Goal: Task Accomplishment & Management: Manage account settings

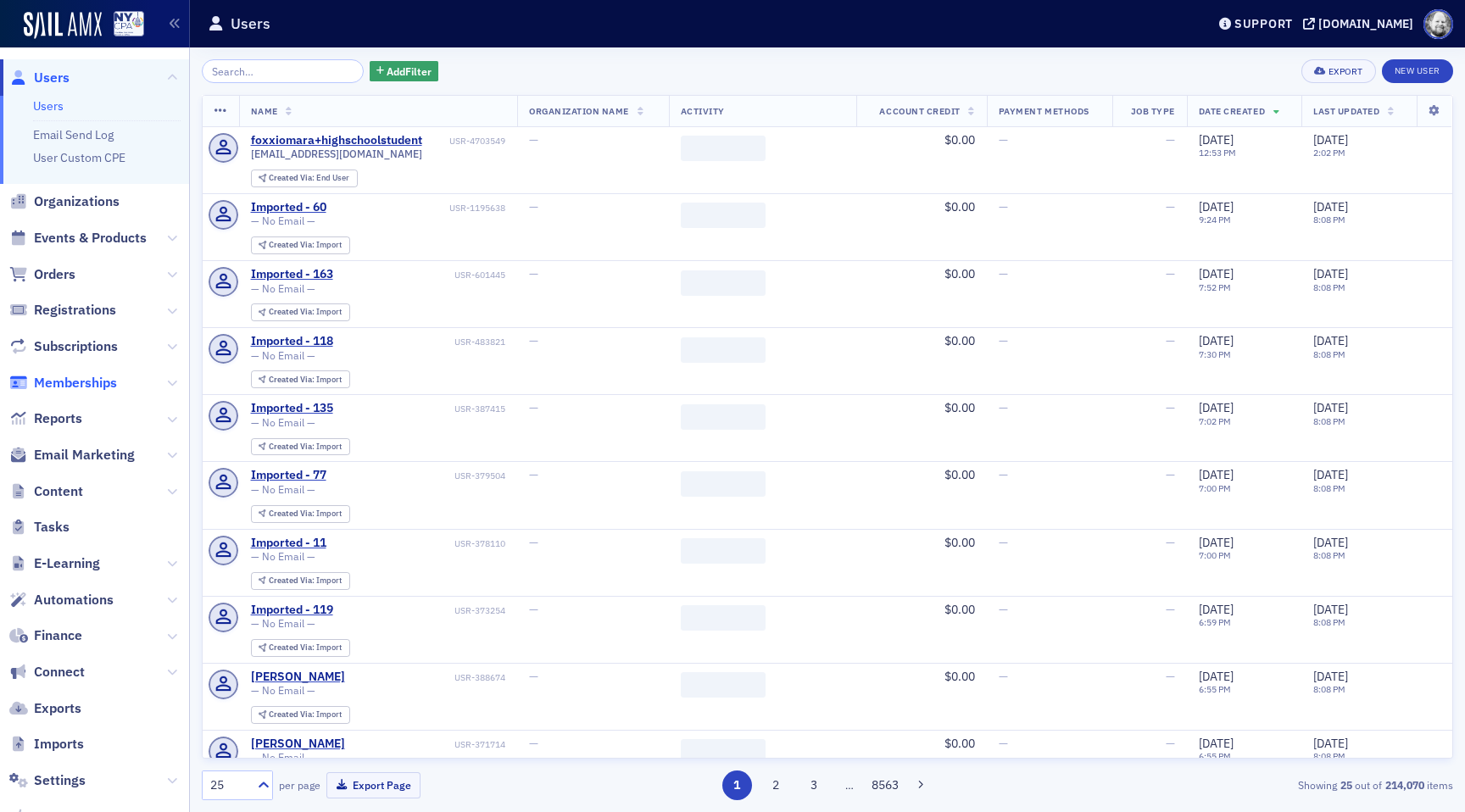
click at [82, 388] on span "Memberships" at bounding box center [76, 384] width 83 height 19
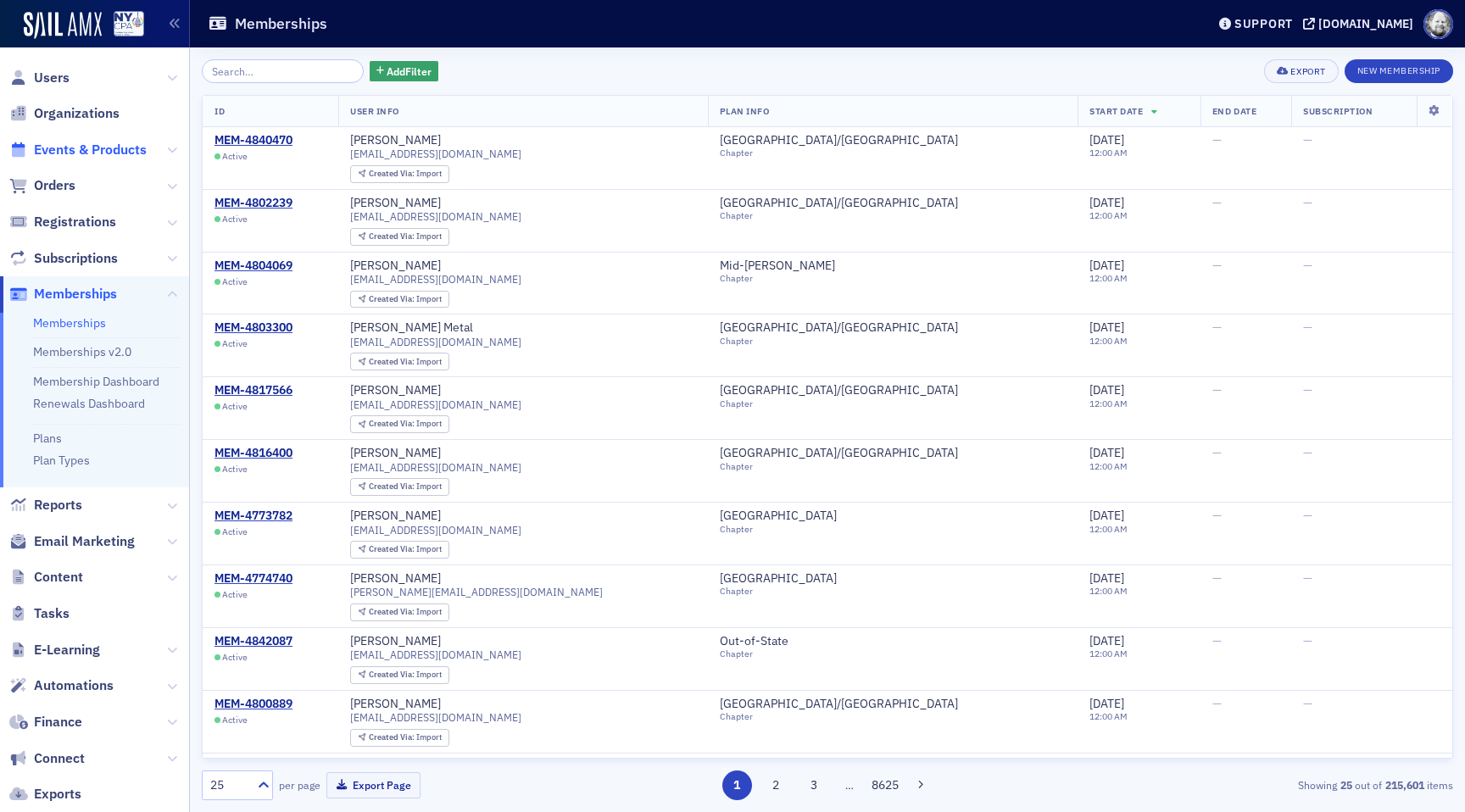
click at [68, 151] on span "Events & Products" at bounding box center [90, 151] width 113 height 19
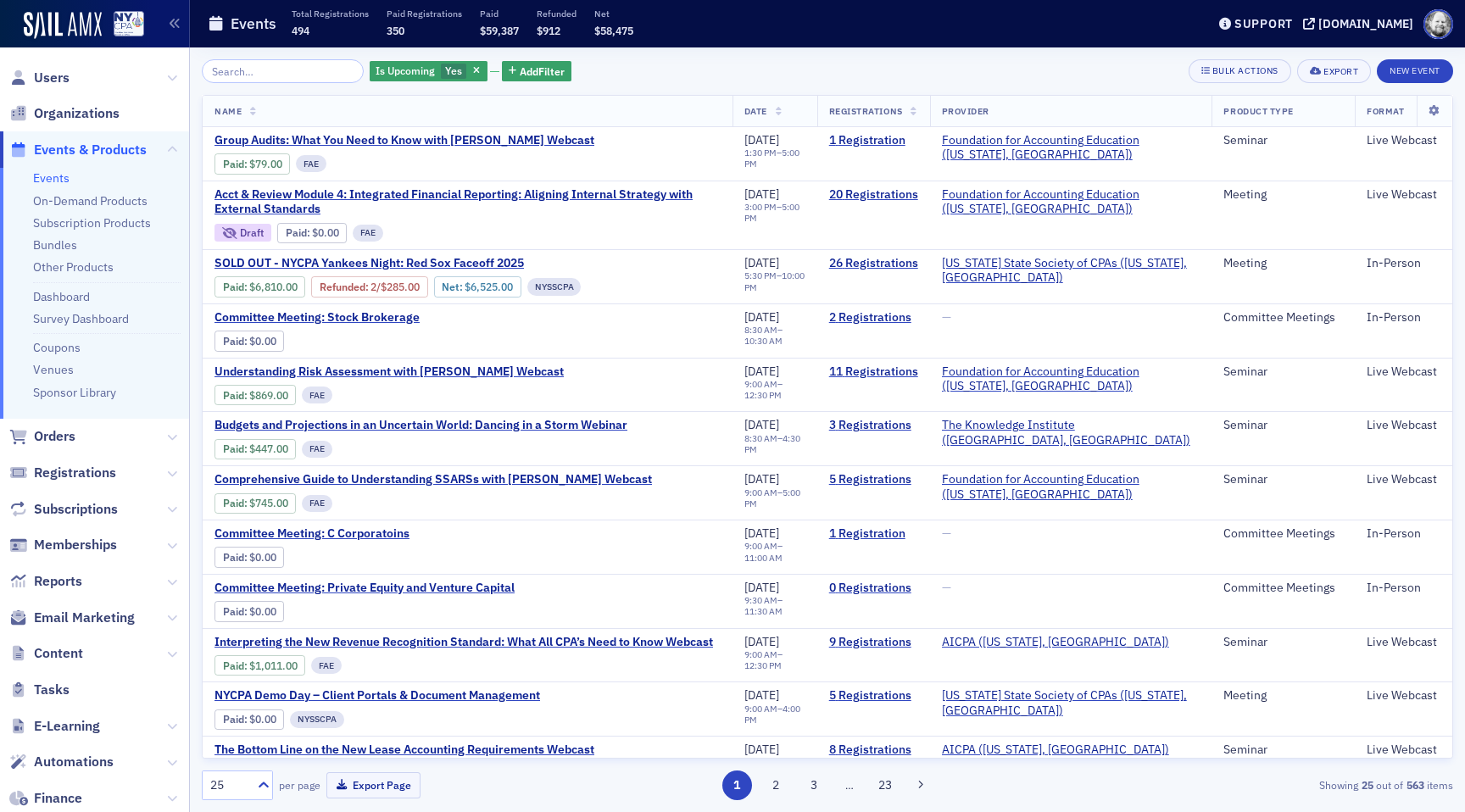
click at [270, 59] on div "Is Upcoming Yes Add Filter Bulk Actions Export New Event Name Date Registration…" at bounding box center [827, 429] width 1252 height 765
click at [269, 77] on input "search" at bounding box center [282, 71] width 162 height 24
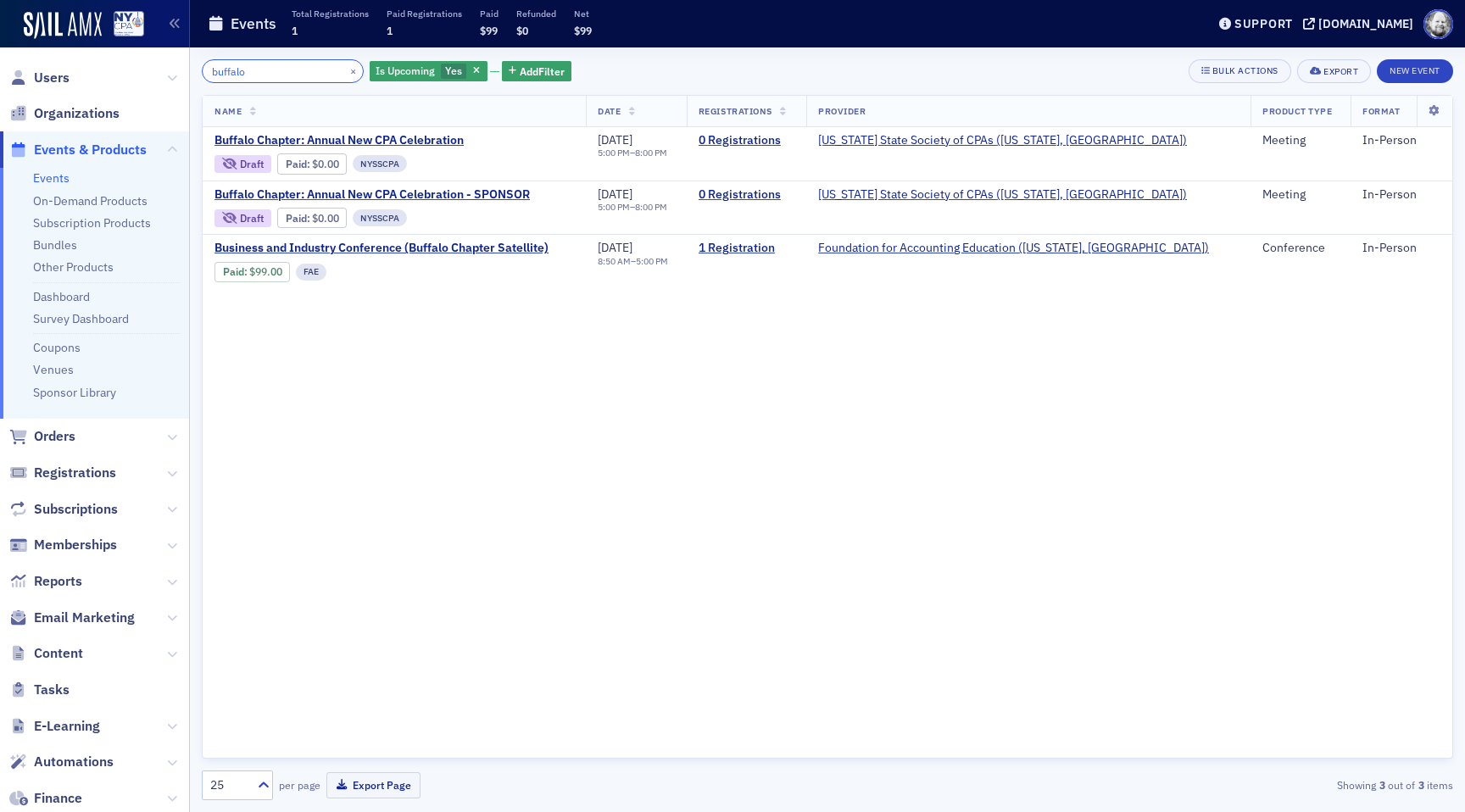
type input "buffalo"
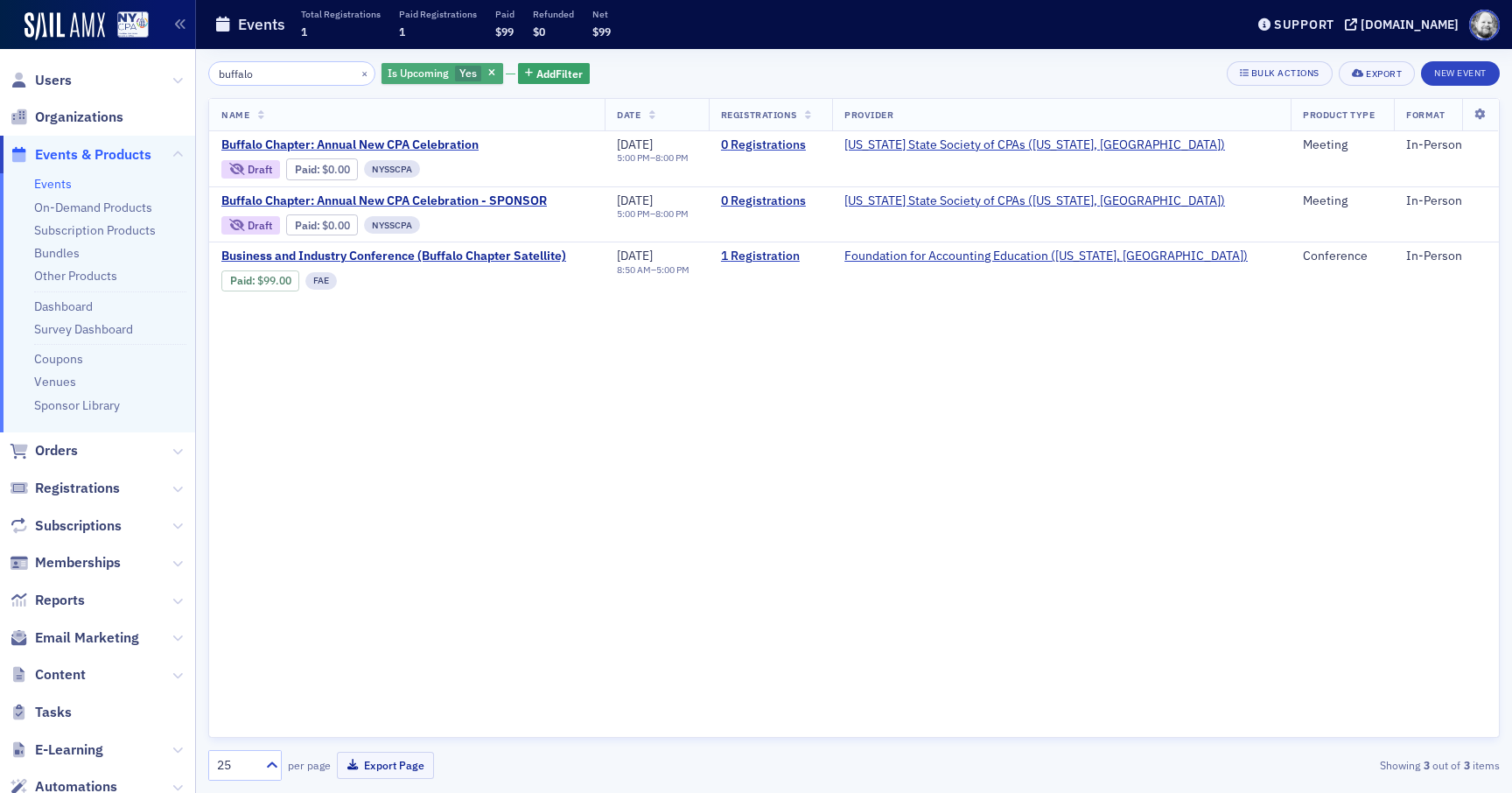
click at [485, 67] on button "button" at bounding box center [493, 73] width 16 height 16
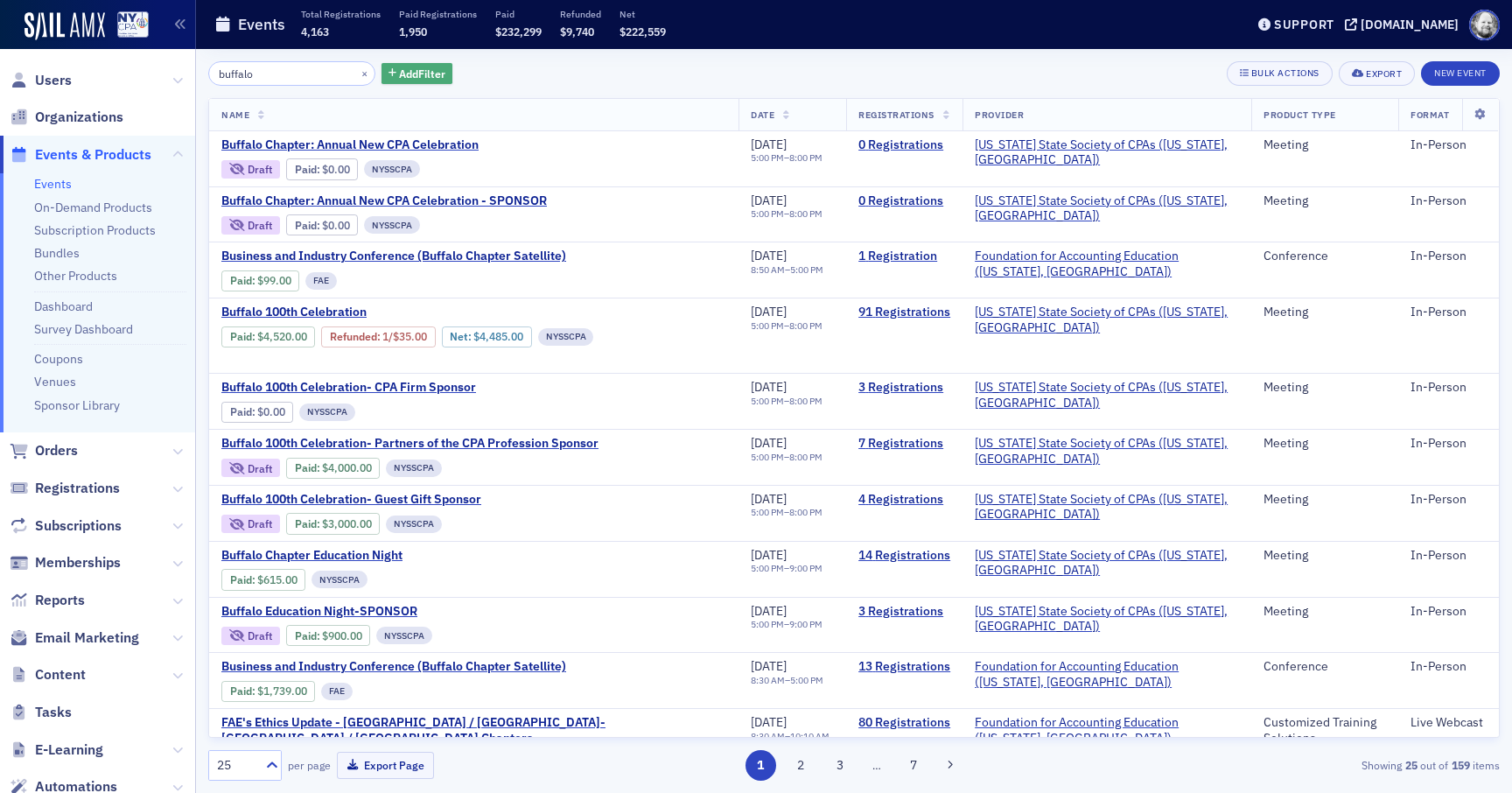
click at [404, 71] on span "Add Filter" at bounding box center [422, 73] width 46 height 16
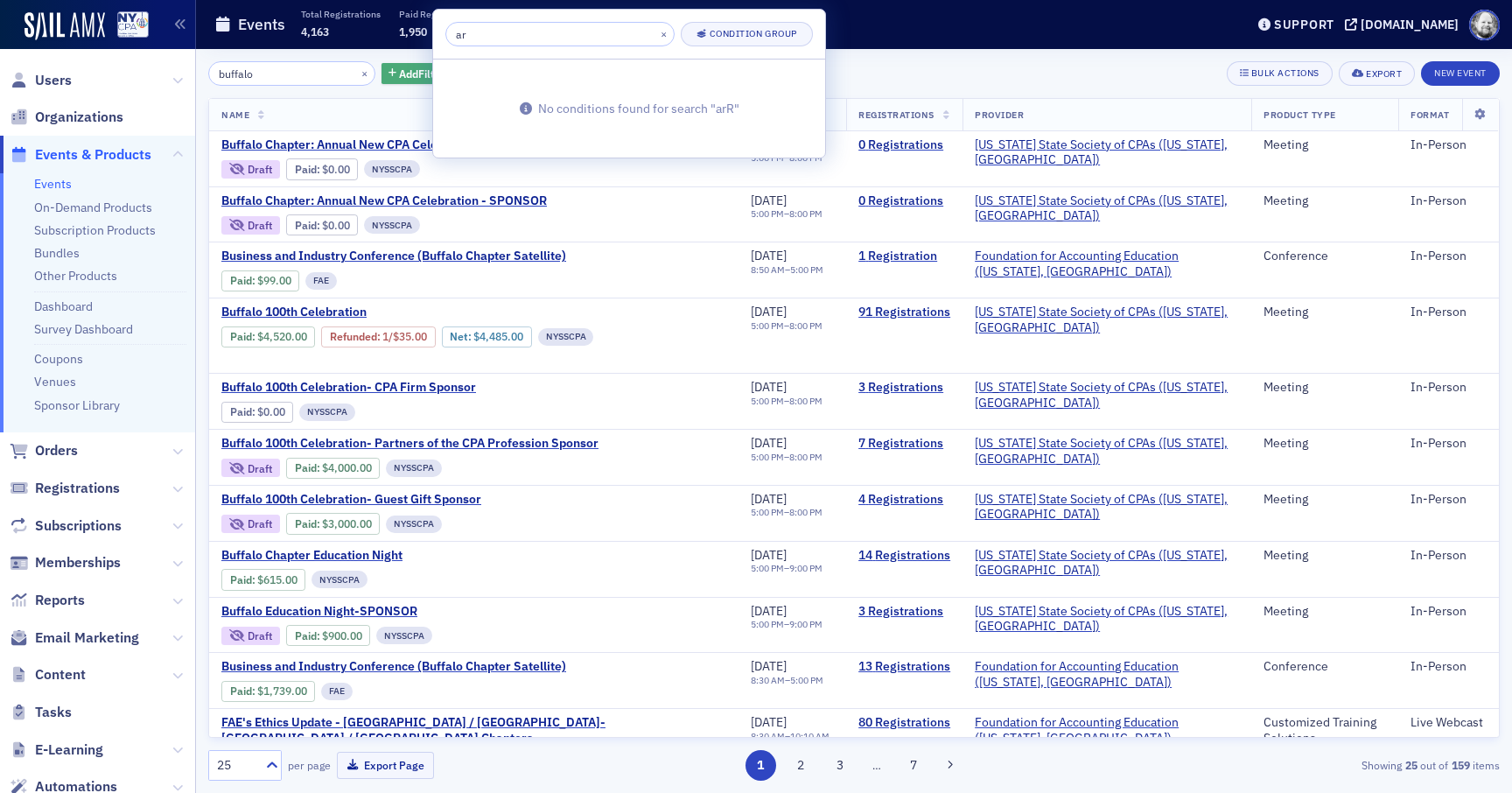
type input "a"
type input "s"
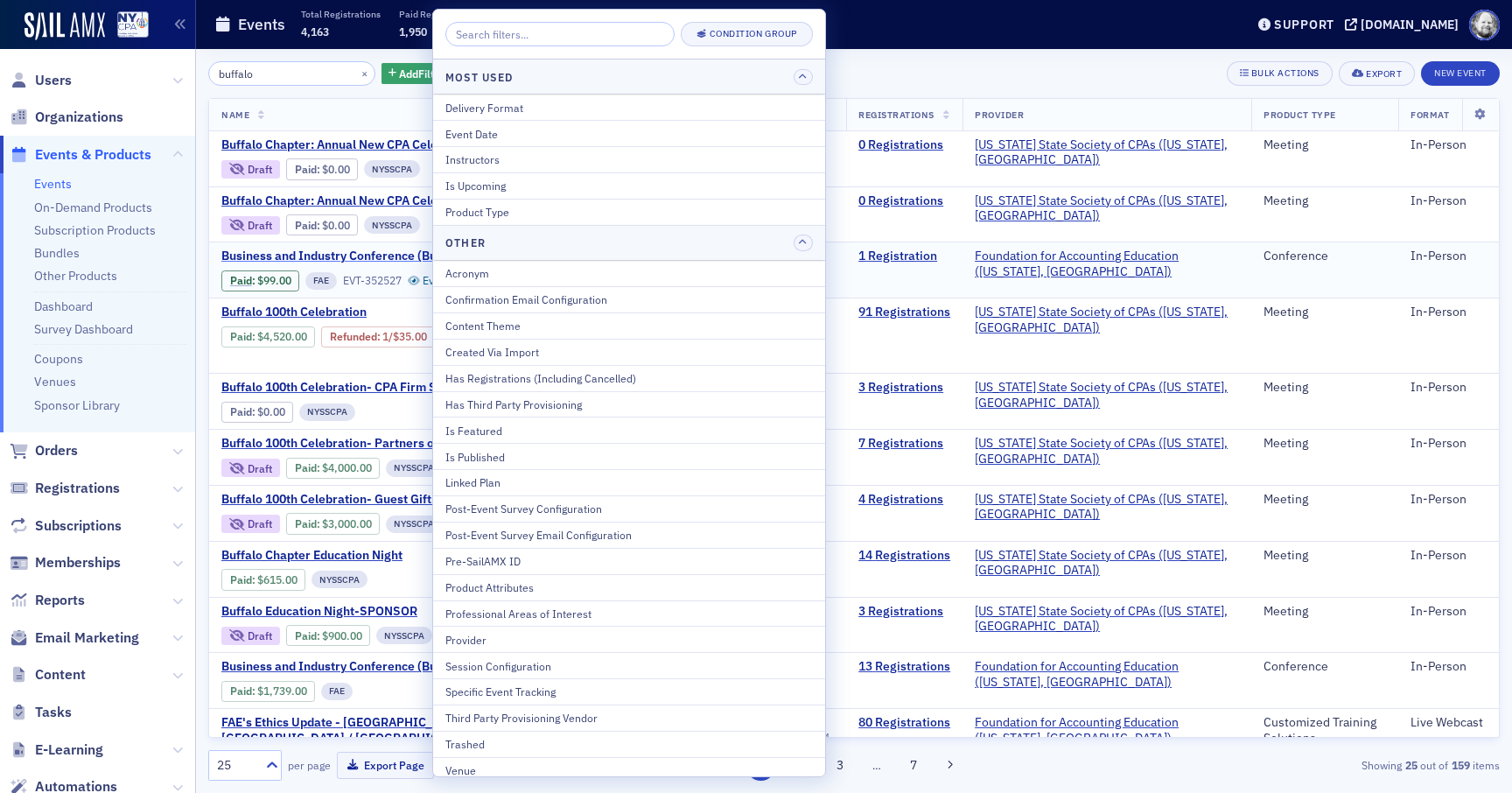
click at [391, 257] on span "Business and Industry Conference (Buffalo Chapter Satellite)" at bounding box center [393, 256] width 345 height 16
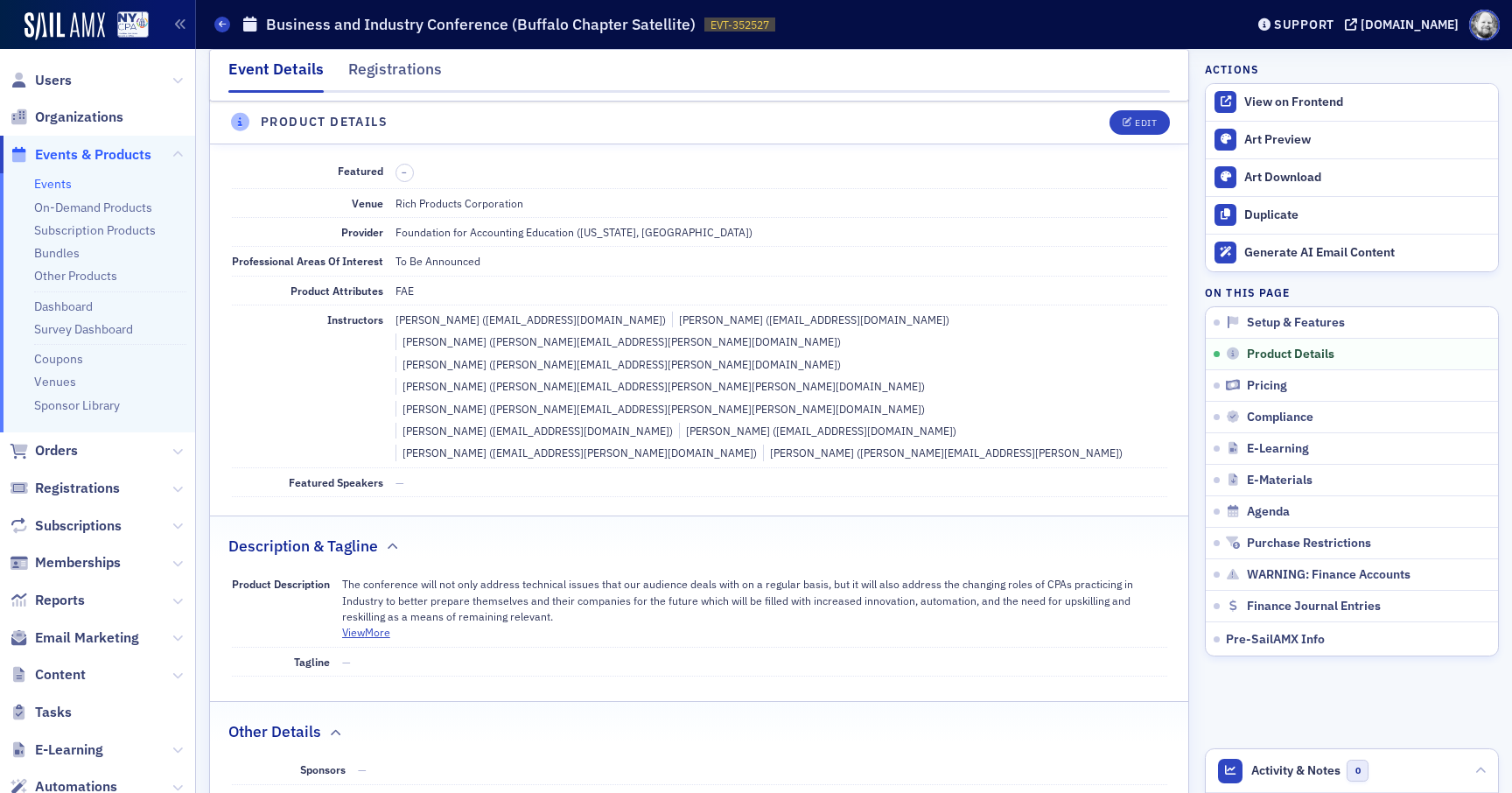
scroll to position [479, 0]
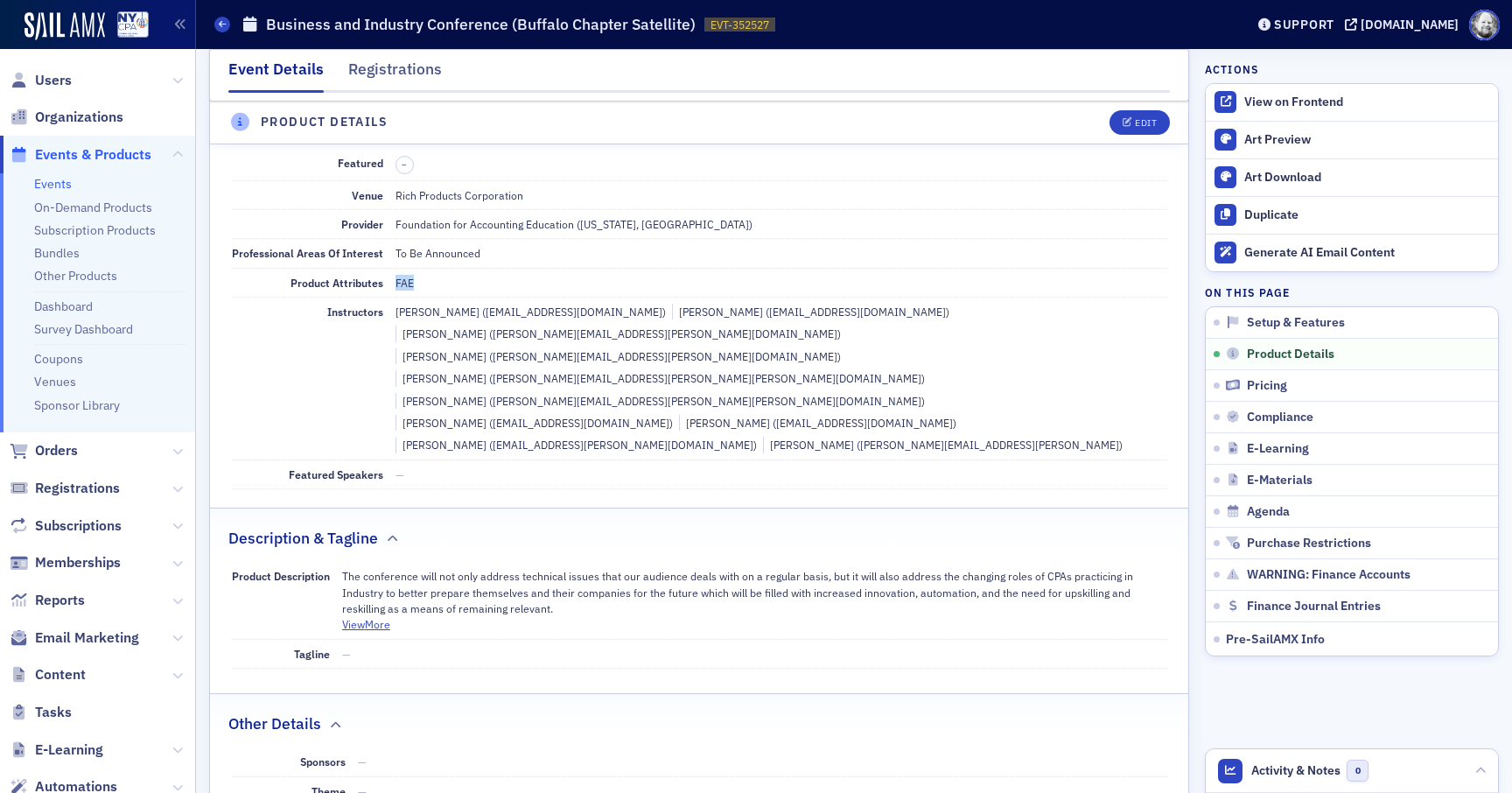
drag, startPoint x: 393, startPoint y: 285, endPoint x: 421, endPoint y: 286, distance: 28.0
click at [421, 285] on div "FAE" at bounding box center [780, 283] width 772 height 16
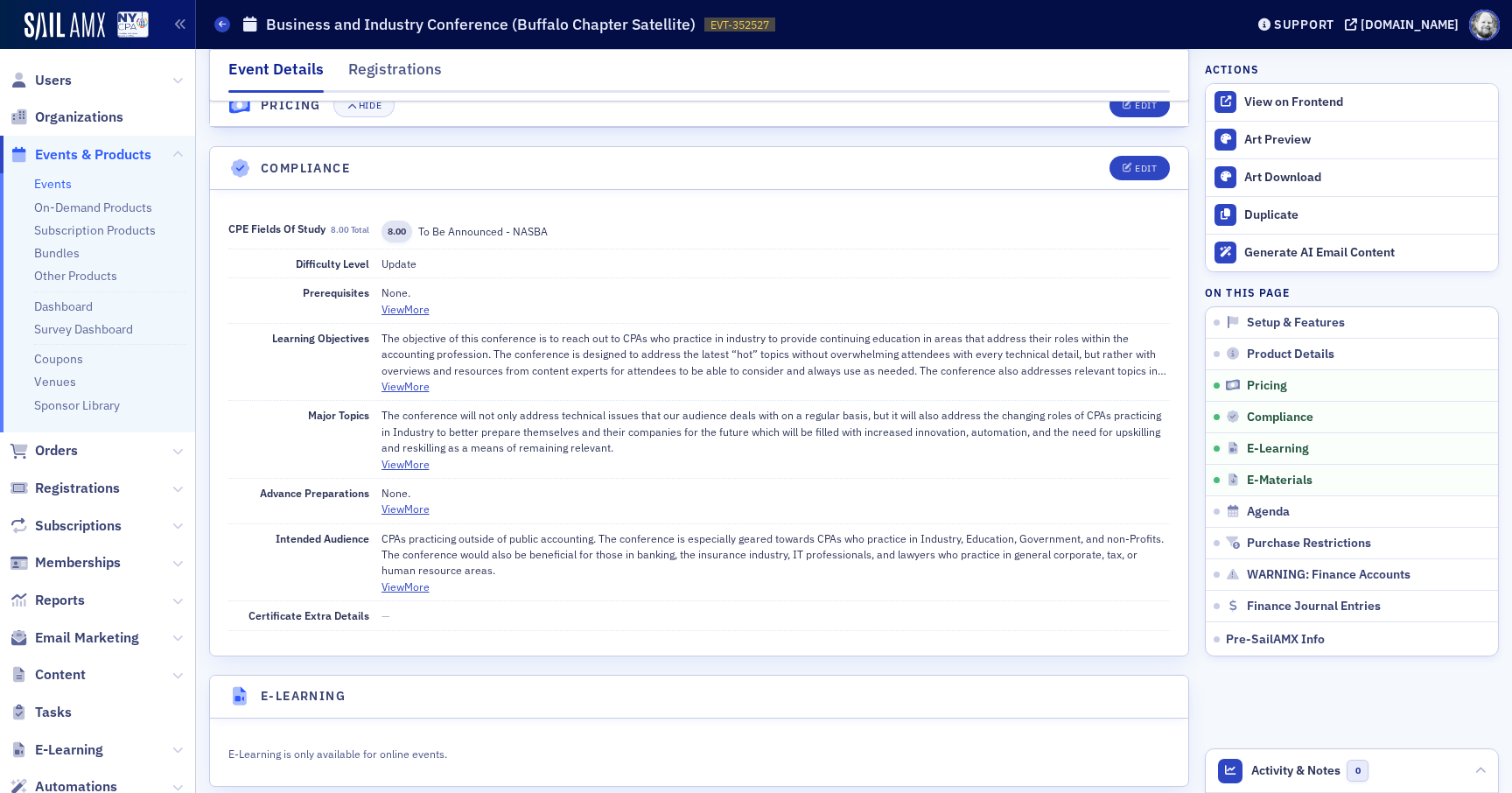
click at [573, 485] on div "None." at bounding box center [776, 493] width 789 height 16
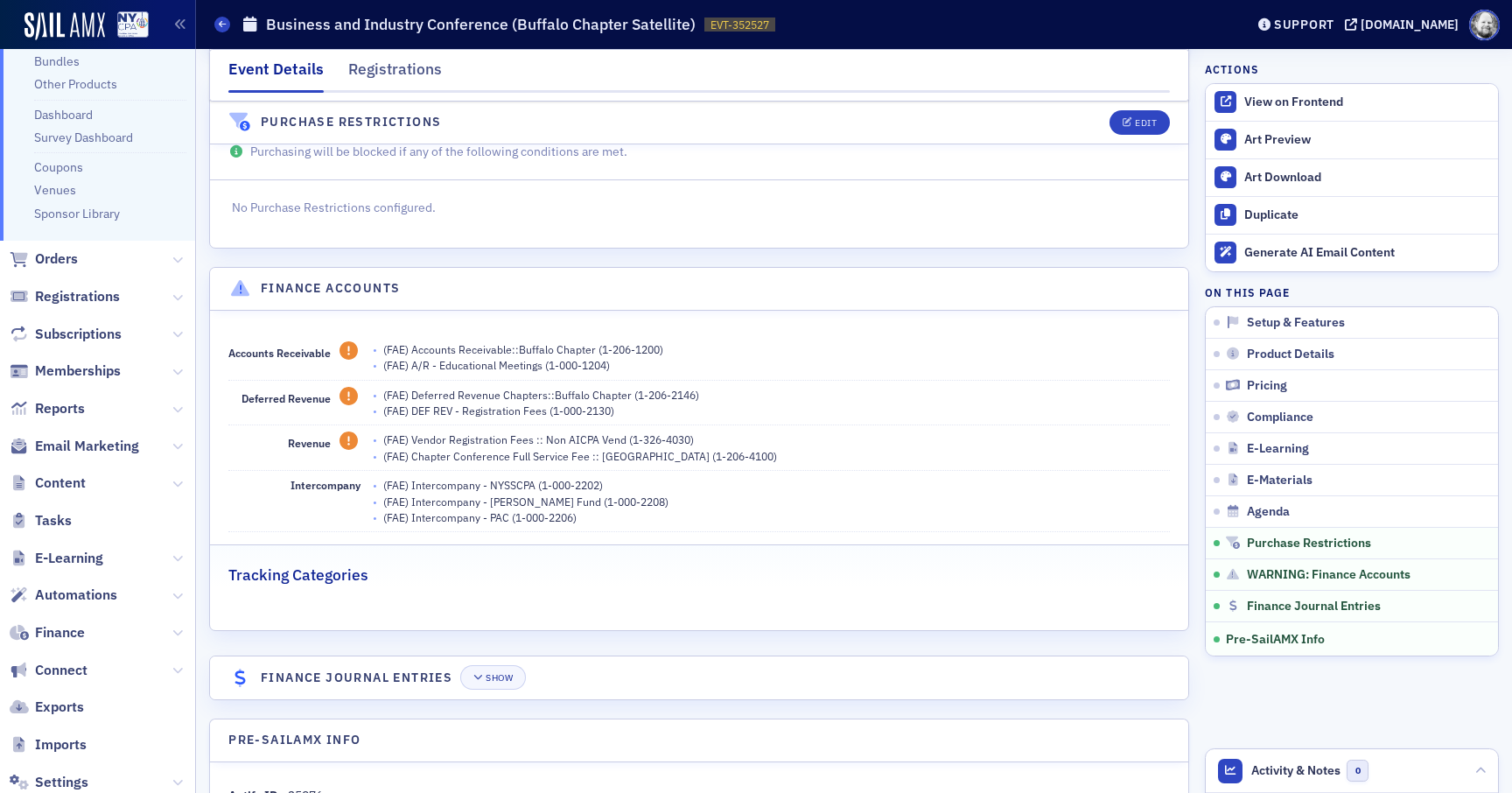
scroll to position [261, 0]
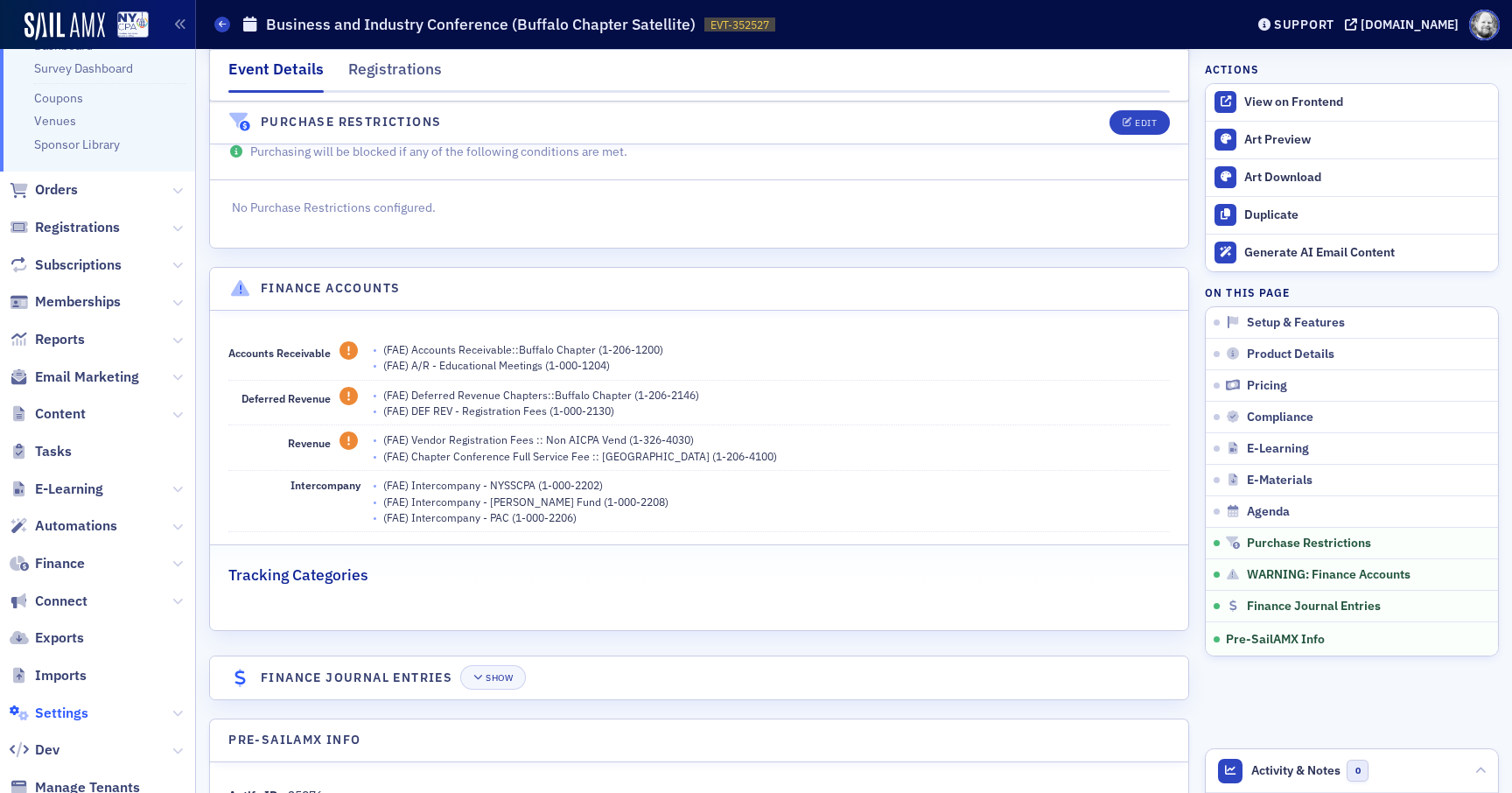
click at [83, 712] on span "Settings" at bounding box center [62, 714] width 54 height 20
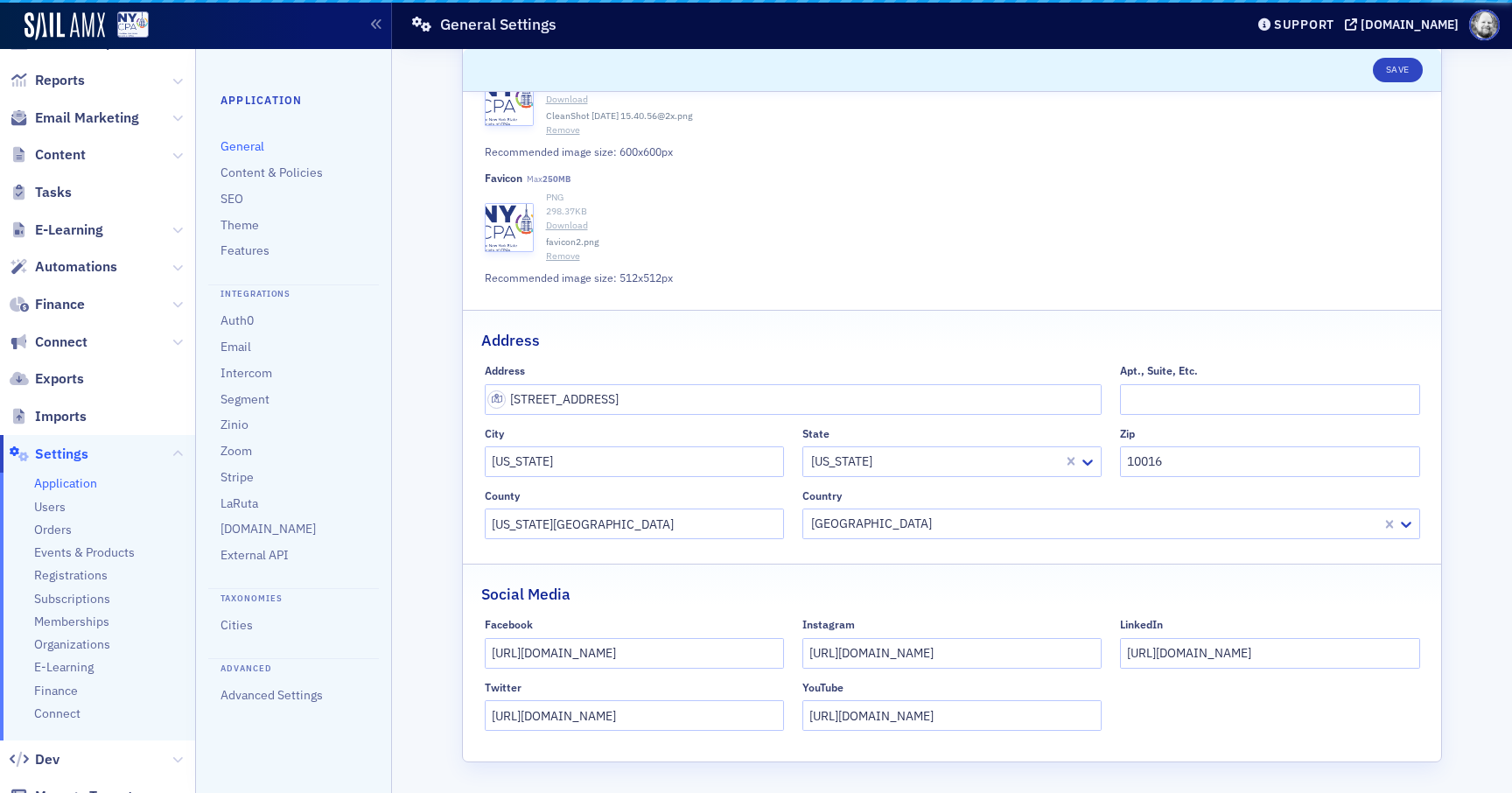
scroll to position [580, 0]
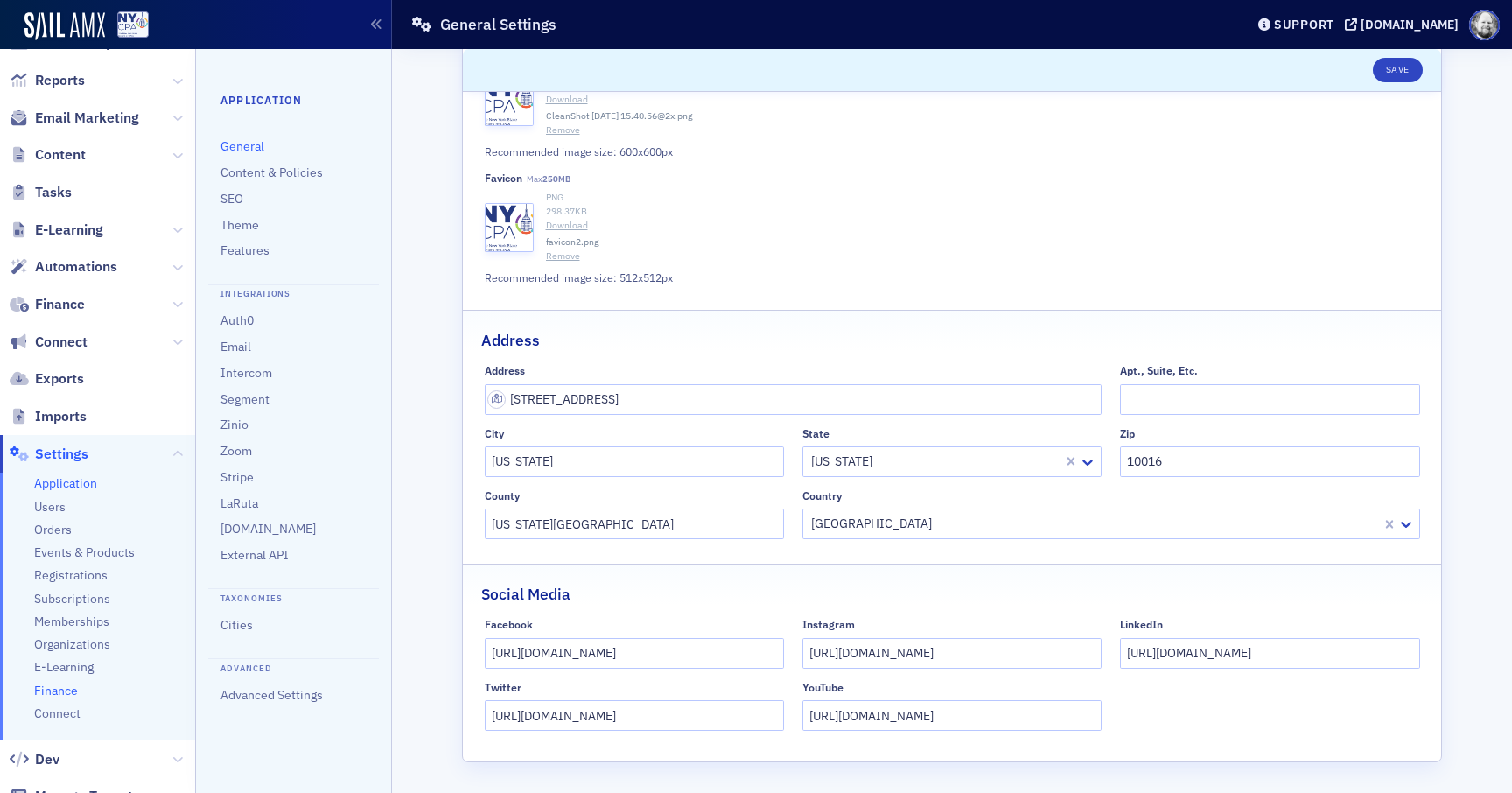
click at [66, 691] on span "Finance" at bounding box center [56, 690] width 44 height 17
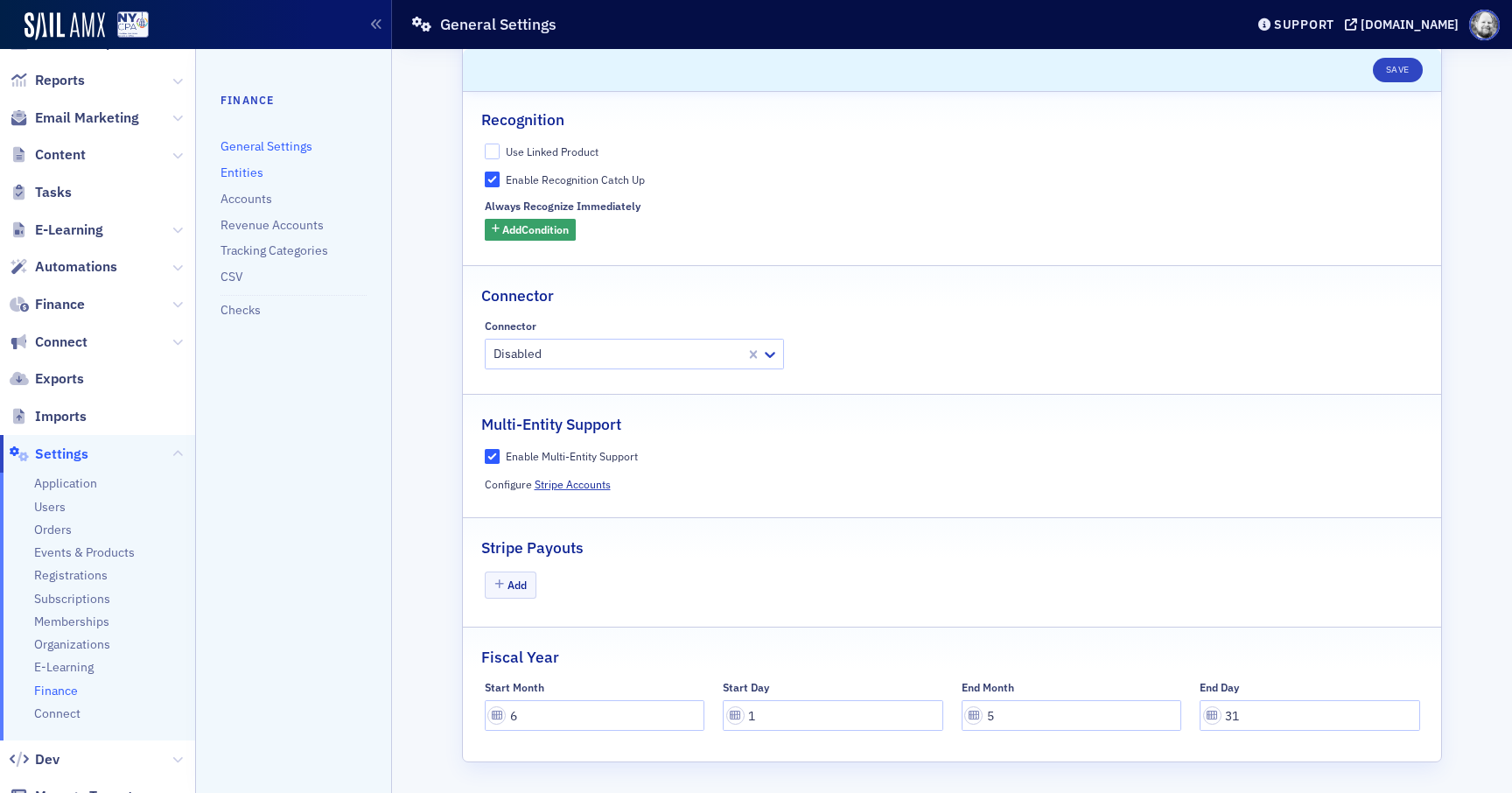
click at [246, 177] on link "Entities" at bounding box center [243, 172] width 43 height 16
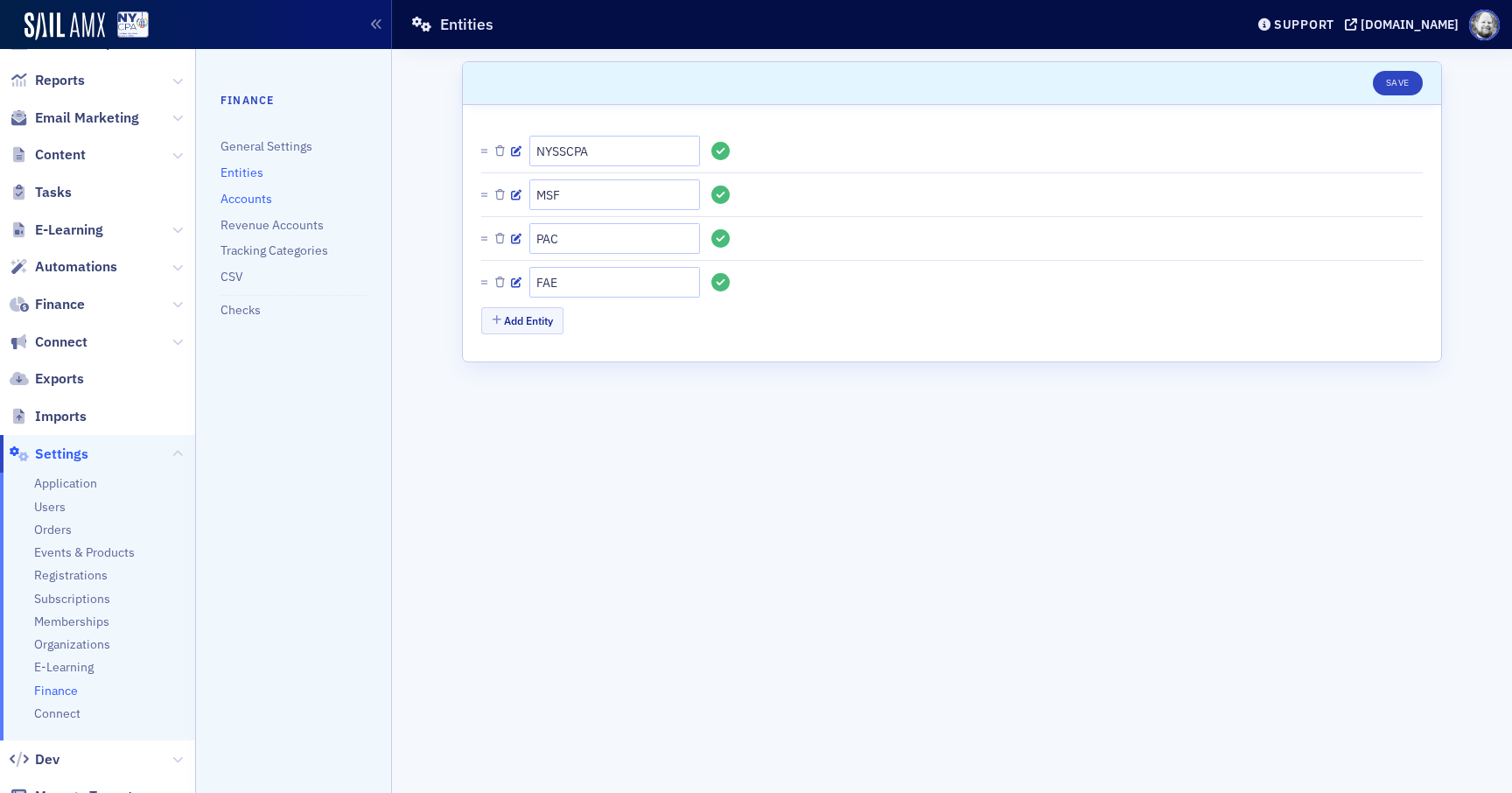
click at [265, 197] on link "Accounts" at bounding box center [246, 198] width 52 height 16
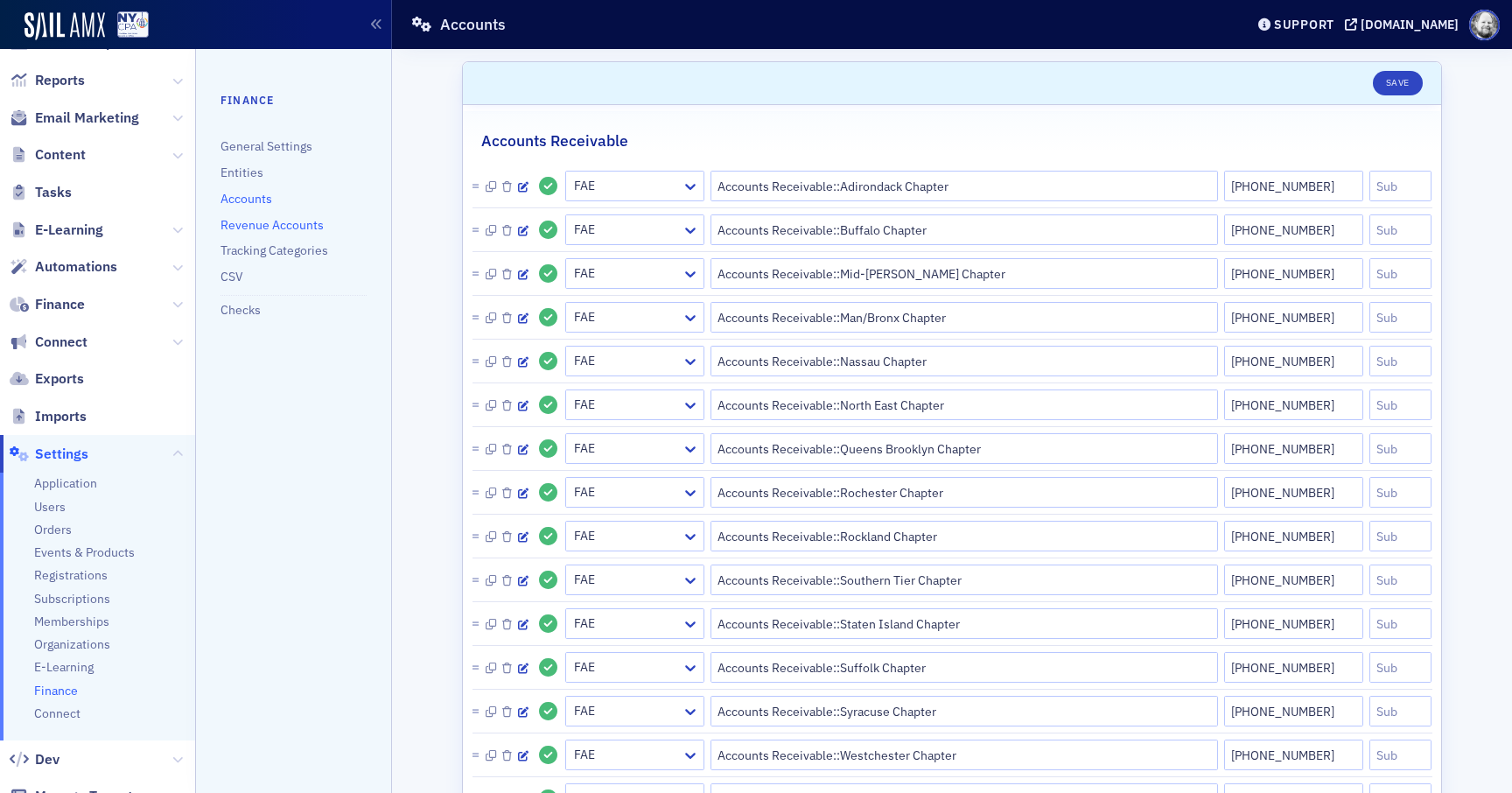
click at [250, 221] on link "Revenue Accounts" at bounding box center [273, 225] width 104 height 16
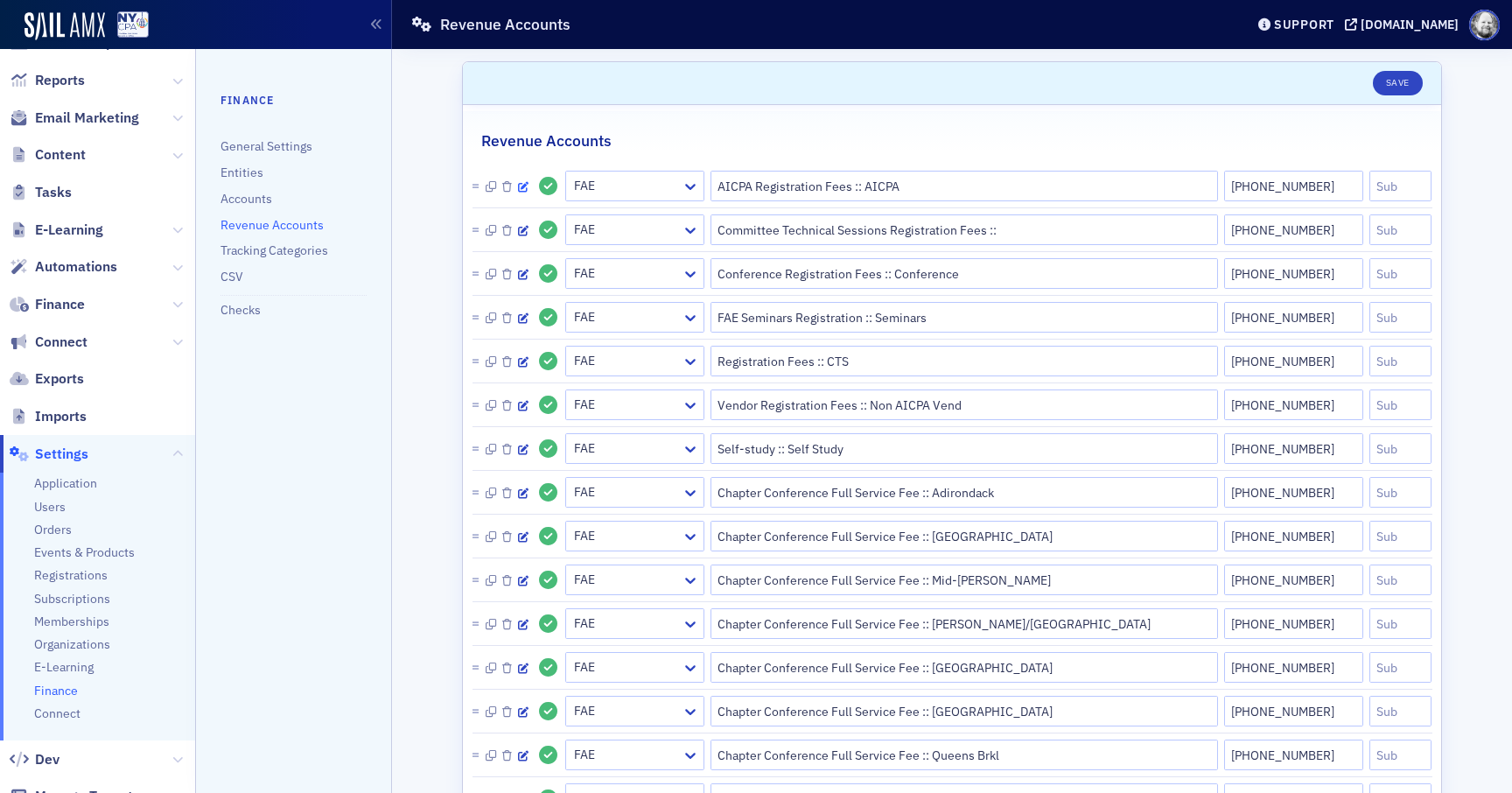
click at [522, 188] on icon "button" at bounding box center [523, 187] width 11 height 11
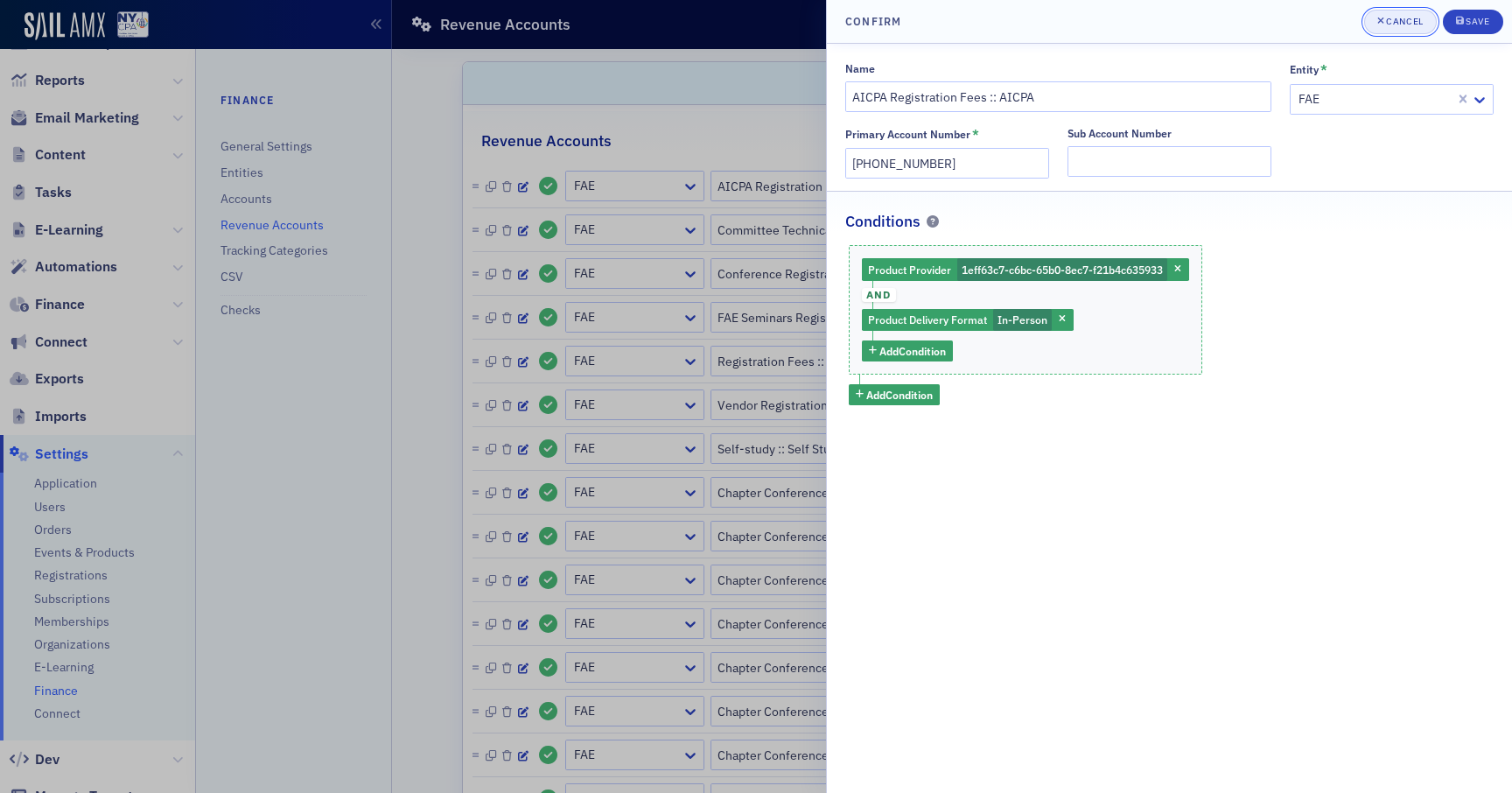
click at [1382, 23] on icon "button" at bounding box center [1381, 21] width 7 height 10
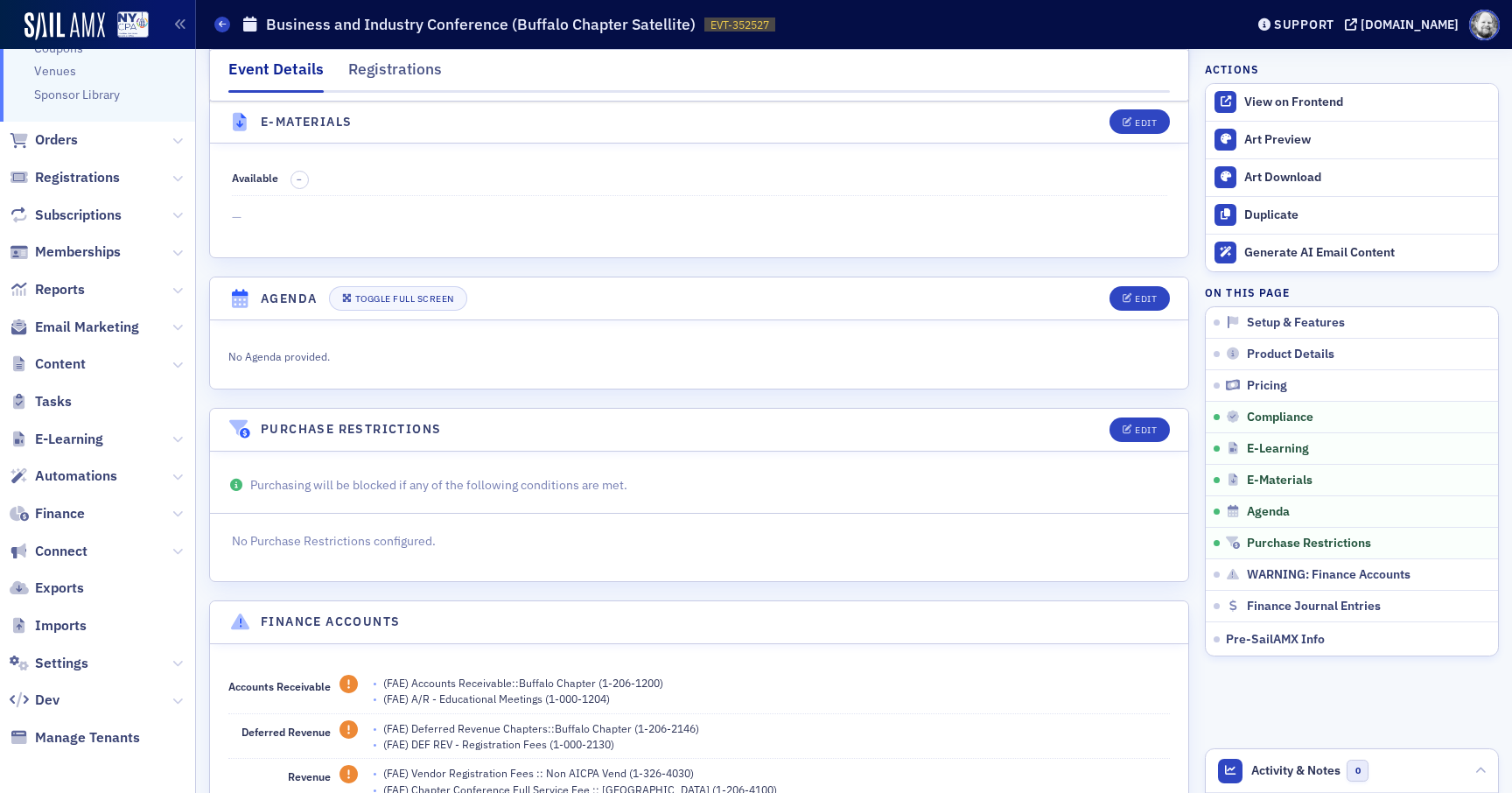
scroll to position [3179, 0]
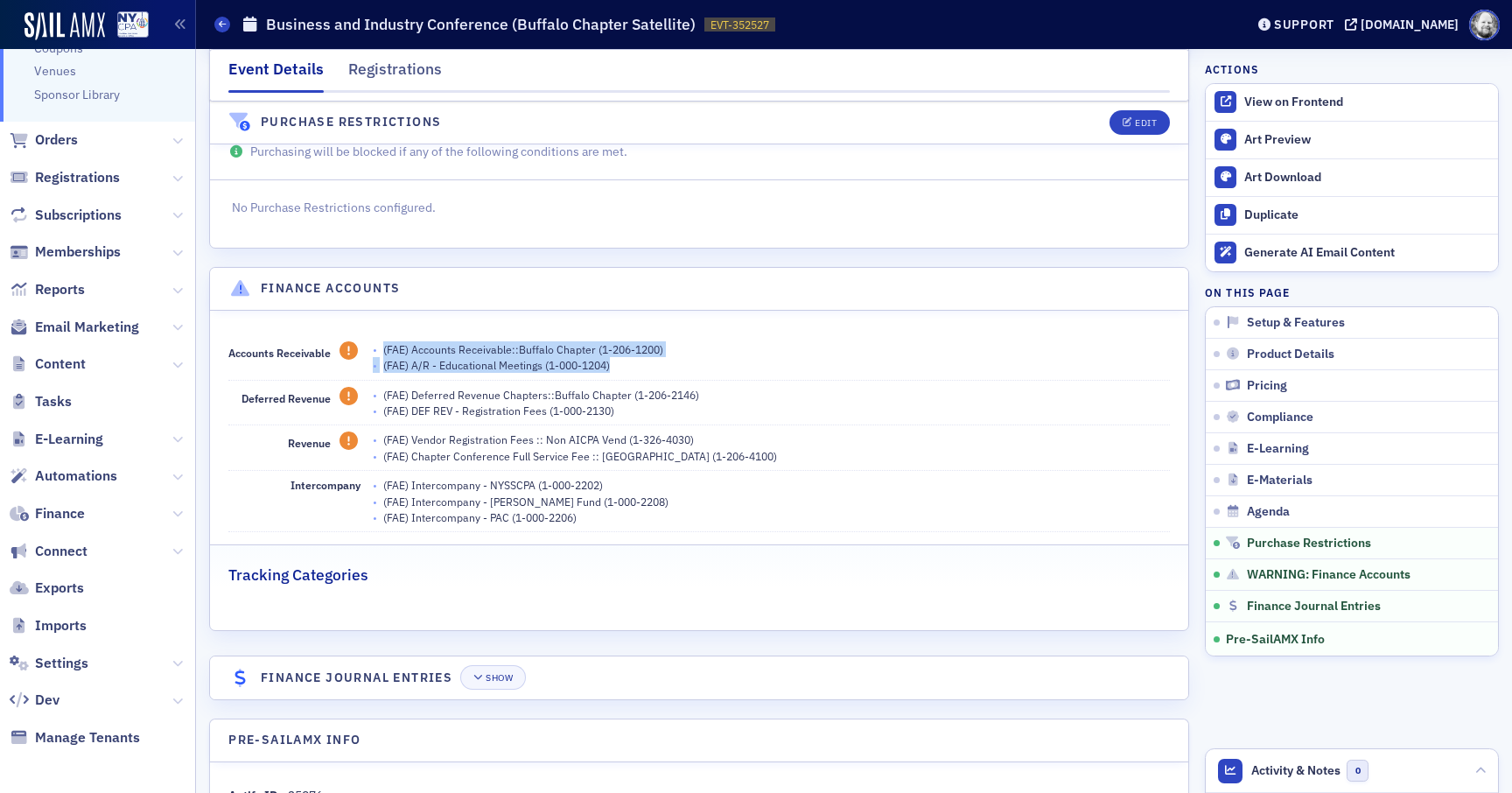
drag, startPoint x: 382, startPoint y: 279, endPoint x: 610, endPoint y: 299, distance: 228.9
click at [610, 341] on span "• (FAE) Accounts Receivable::Buffalo Chapter (1-206-1200) • (FAE) A/R - Educati…" at bounding box center [772, 357] width 798 height 32
drag, startPoint x: 229, startPoint y: 285, endPoint x: 329, endPoint y: 286, distance: 100.0
click at [330, 345] on span "Accounts Receivable" at bounding box center [294, 352] width 131 height 14
click at [384, 357] on div "• (FAE) A/R - Educational Meetings (1-000-1204)" at bounding box center [772, 365] width 798 height 16
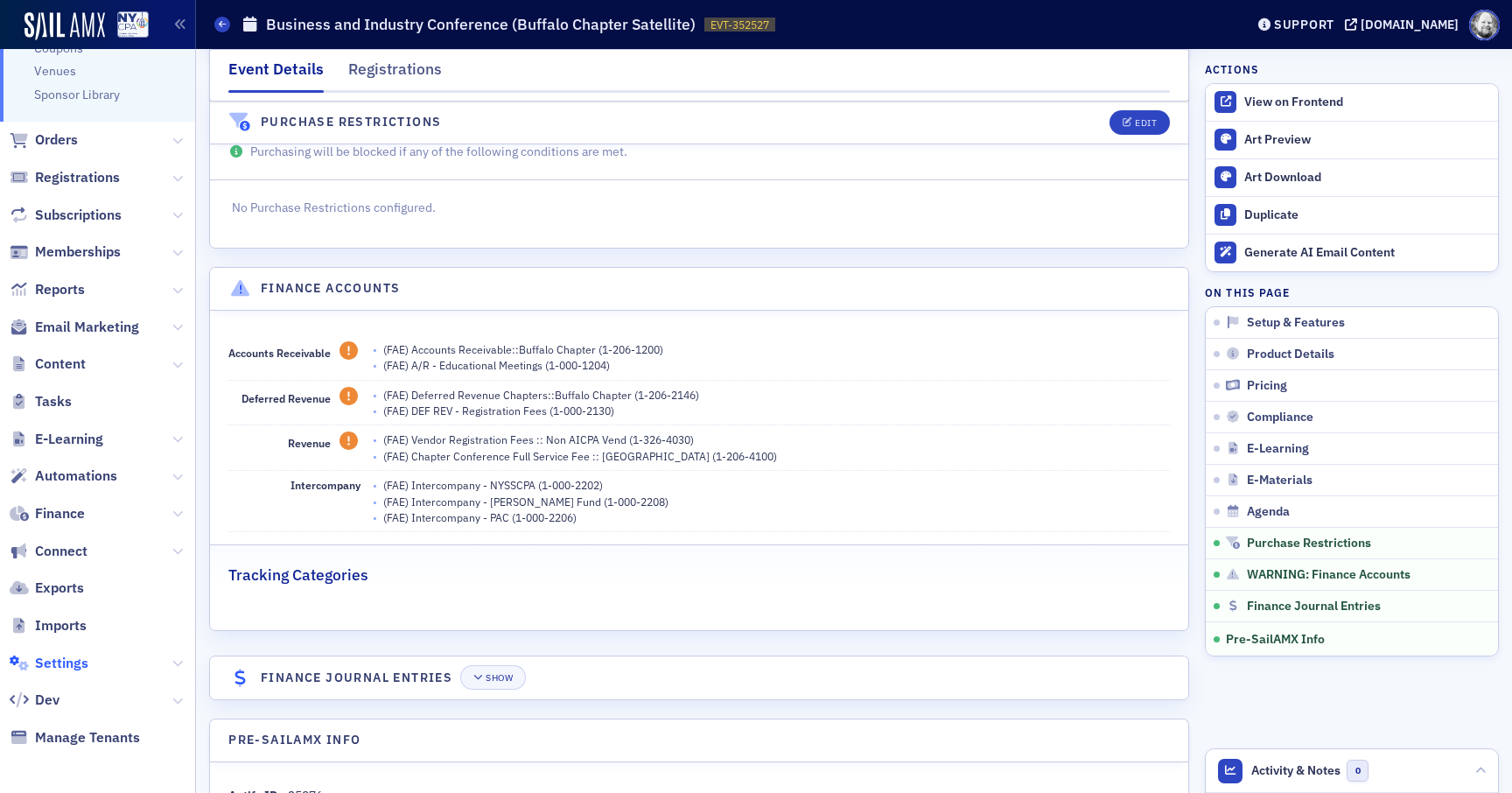
click at [83, 658] on span "Settings" at bounding box center [62, 663] width 54 height 20
drag, startPoint x: 227, startPoint y: 286, endPoint x: 331, endPoint y: 285, distance: 104.0
click at [332, 311] on div "Accounts Receivable • (FAE) Accounts Receivable::Buffalo Chapter (1-206-1200) •…" at bounding box center [699, 470] width 979 height 320
click at [67, 657] on span "Settings" at bounding box center [62, 663] width 54 height 20
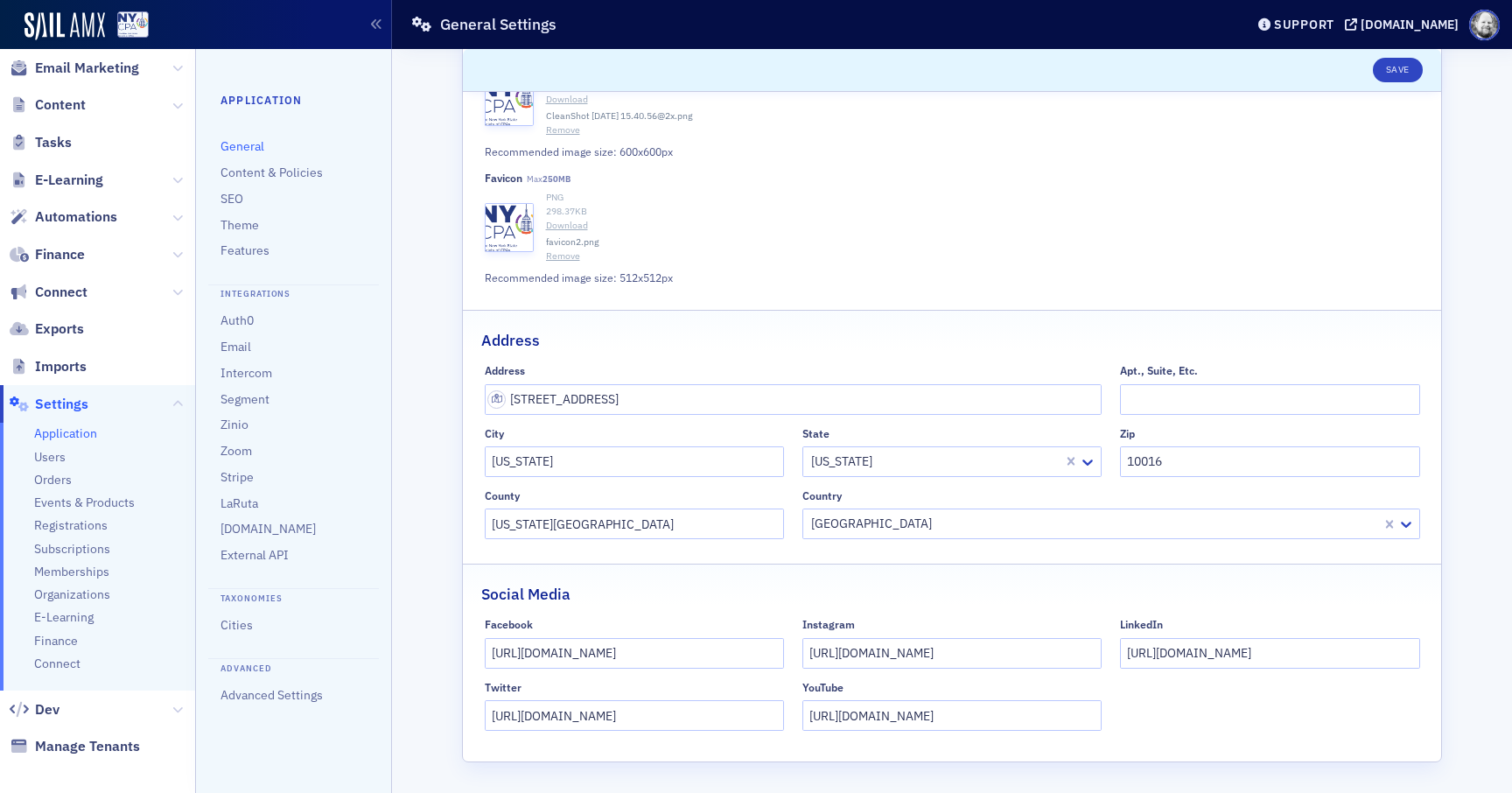
scroll to position [320, 0]
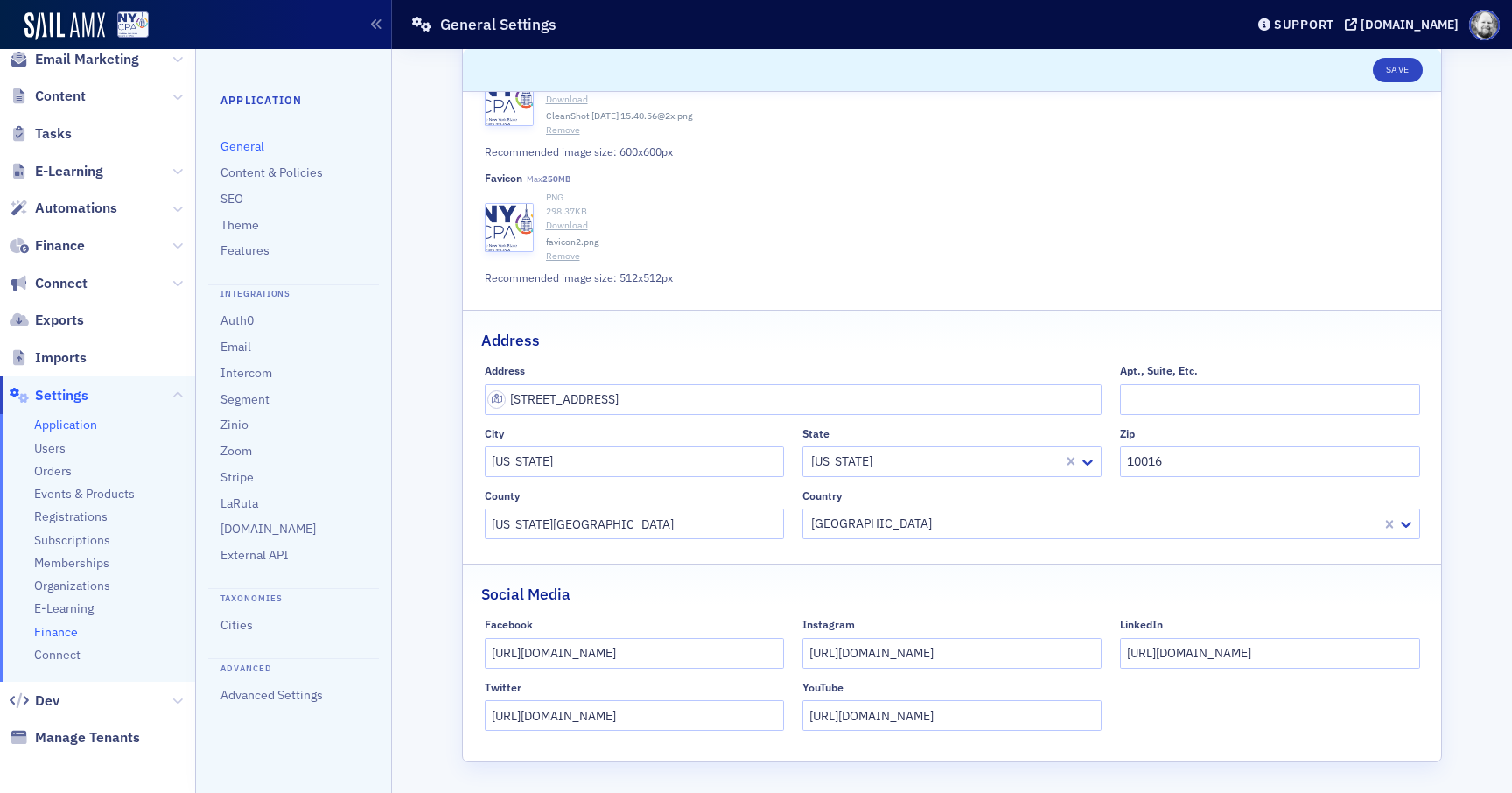
click at [66, 634] on span "Finance" at bounding box center [56, 632] width 44 height 17
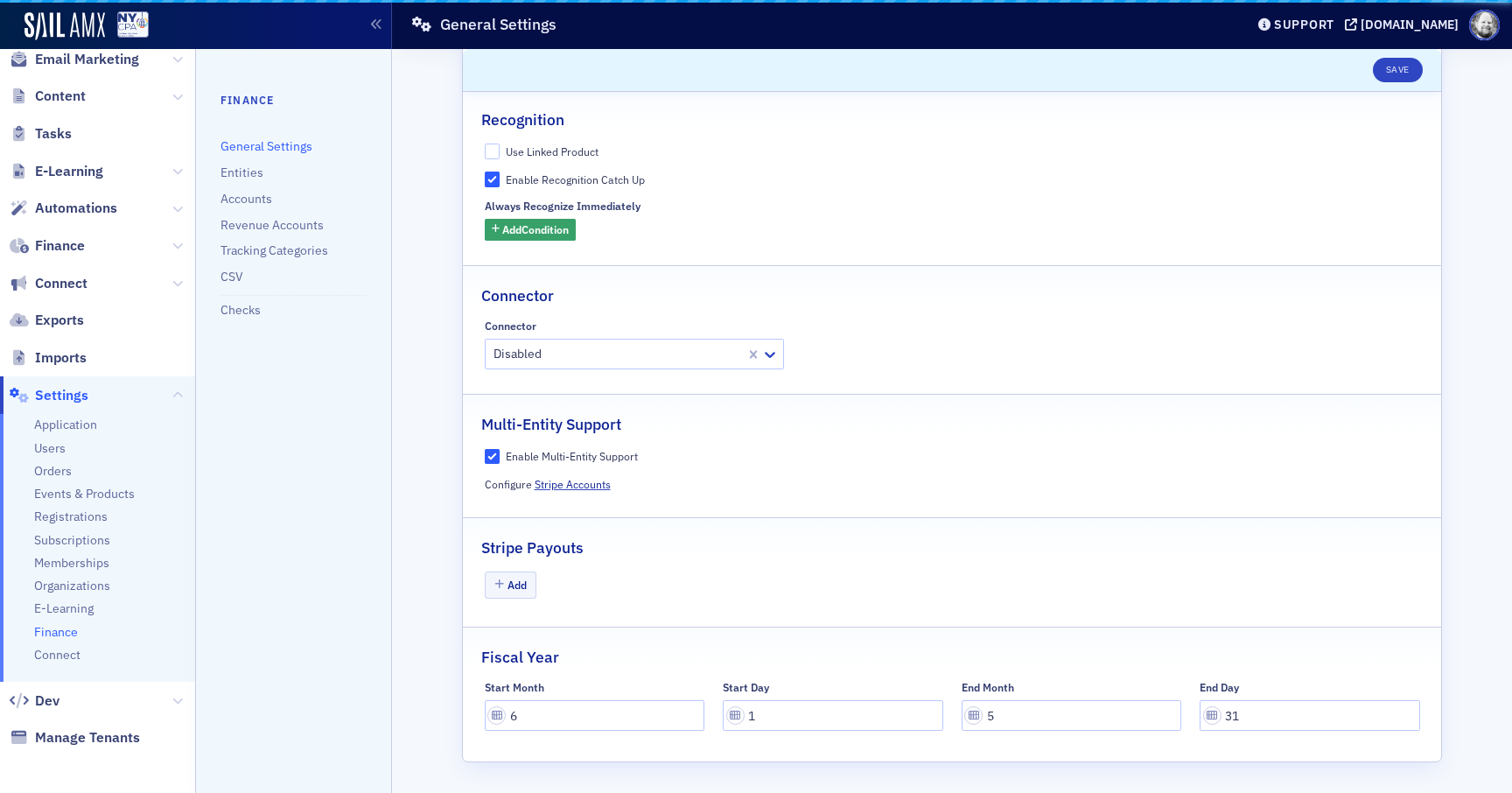
scroll to position [68, 0]
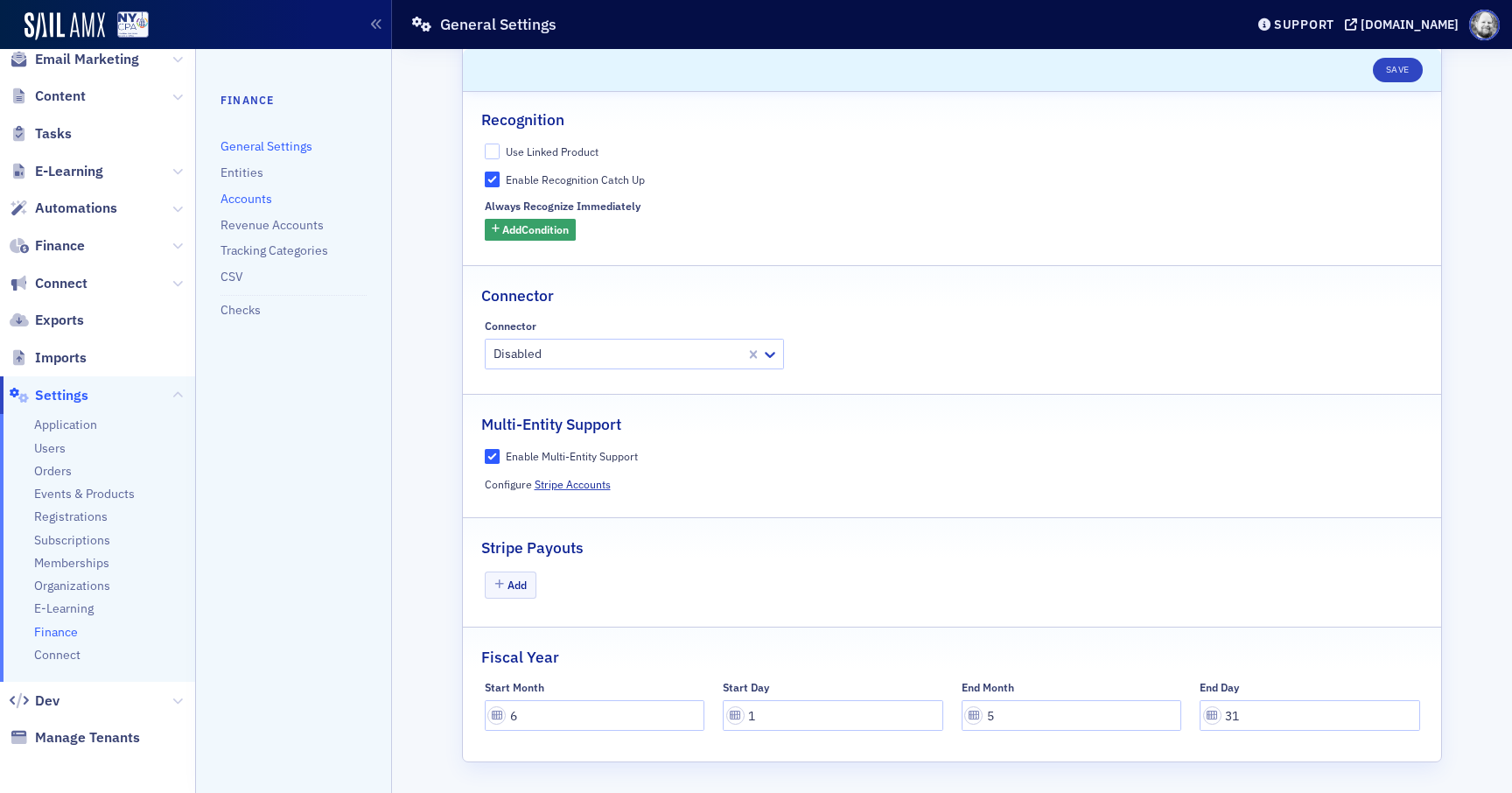
click at [256, 200] on link "Accounts" at bounding box center [246, 198] width 52 height 16
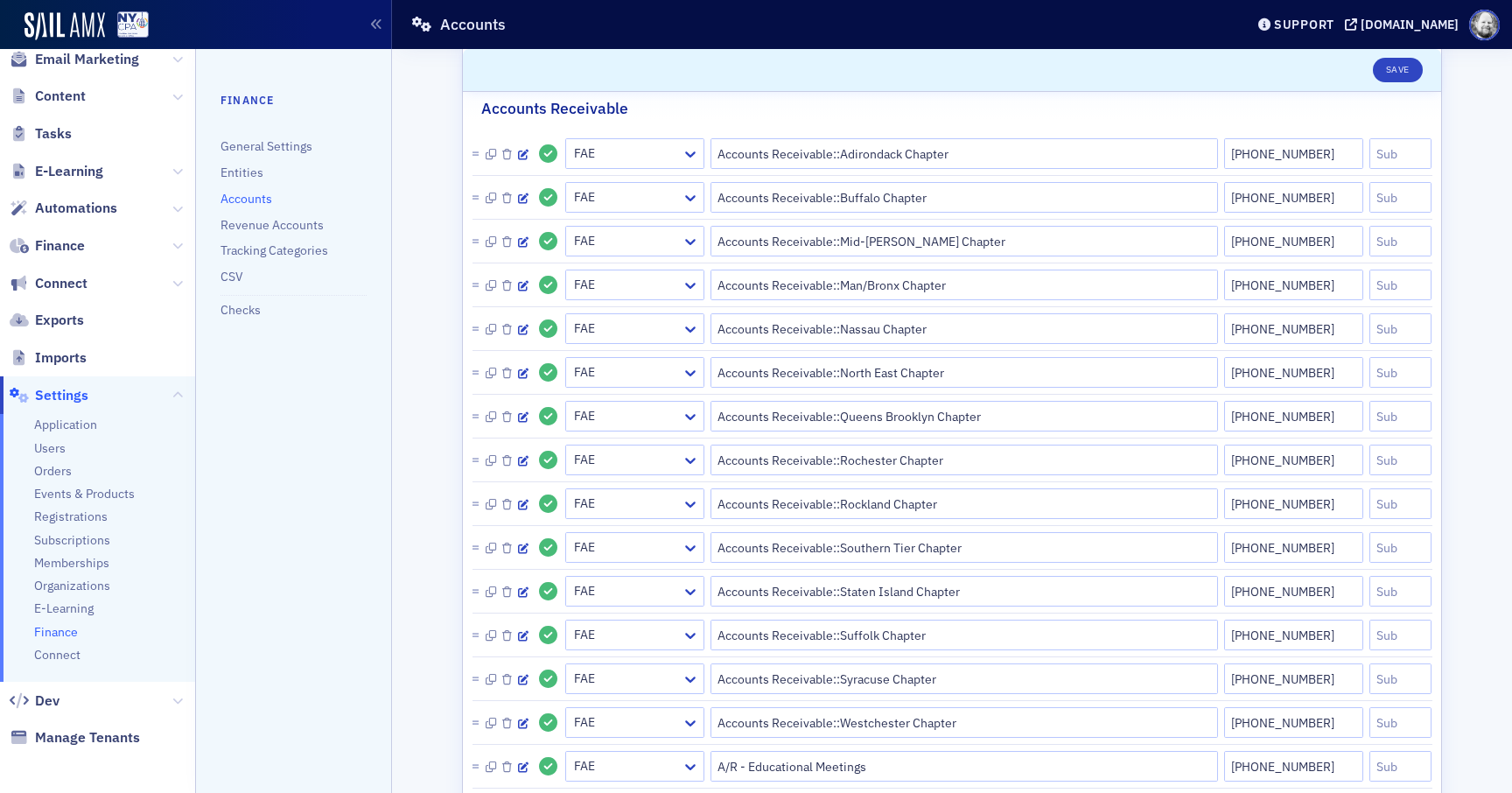
scroll to position [30, 0]
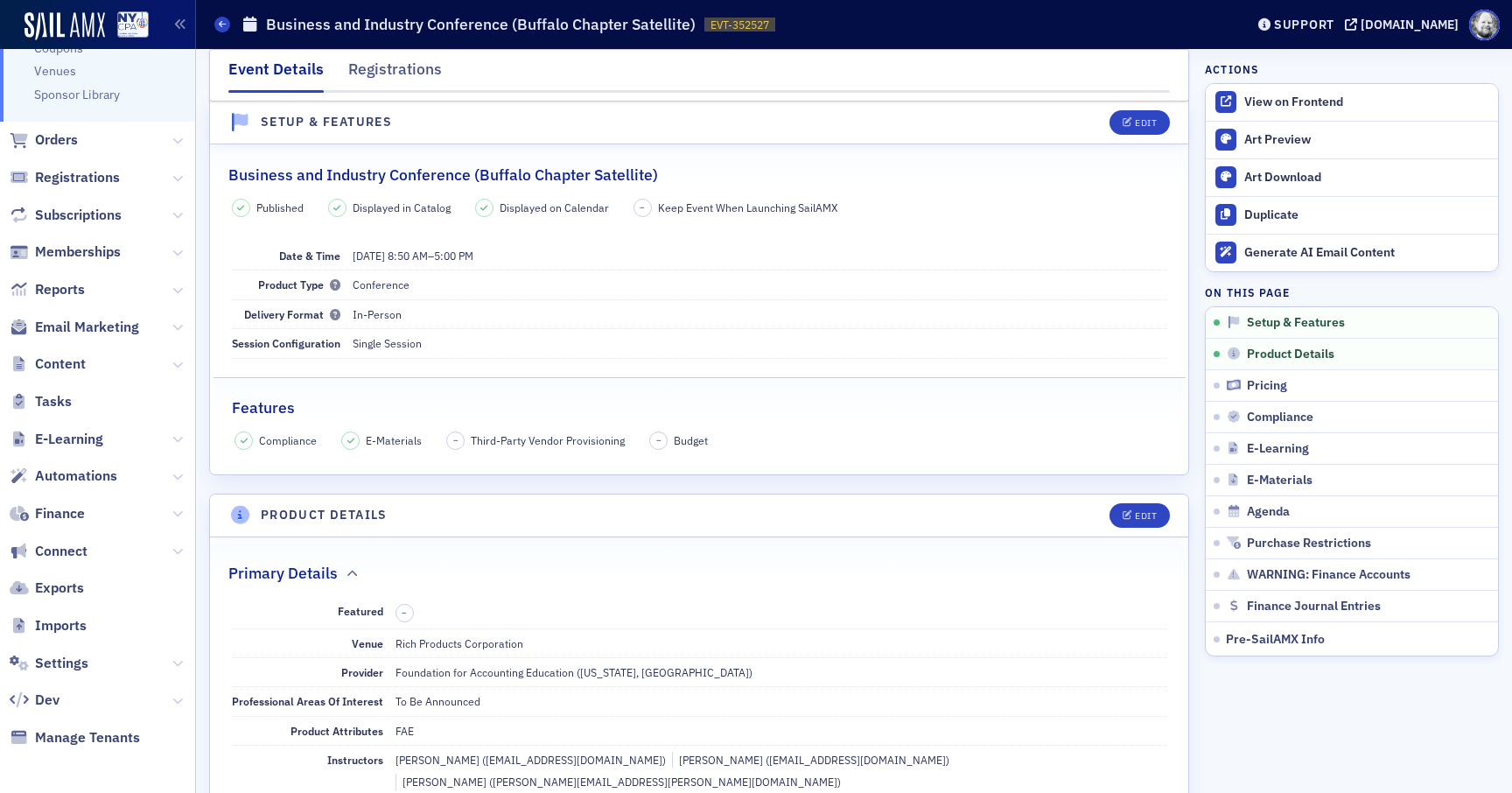
scroll to position [311, 0]
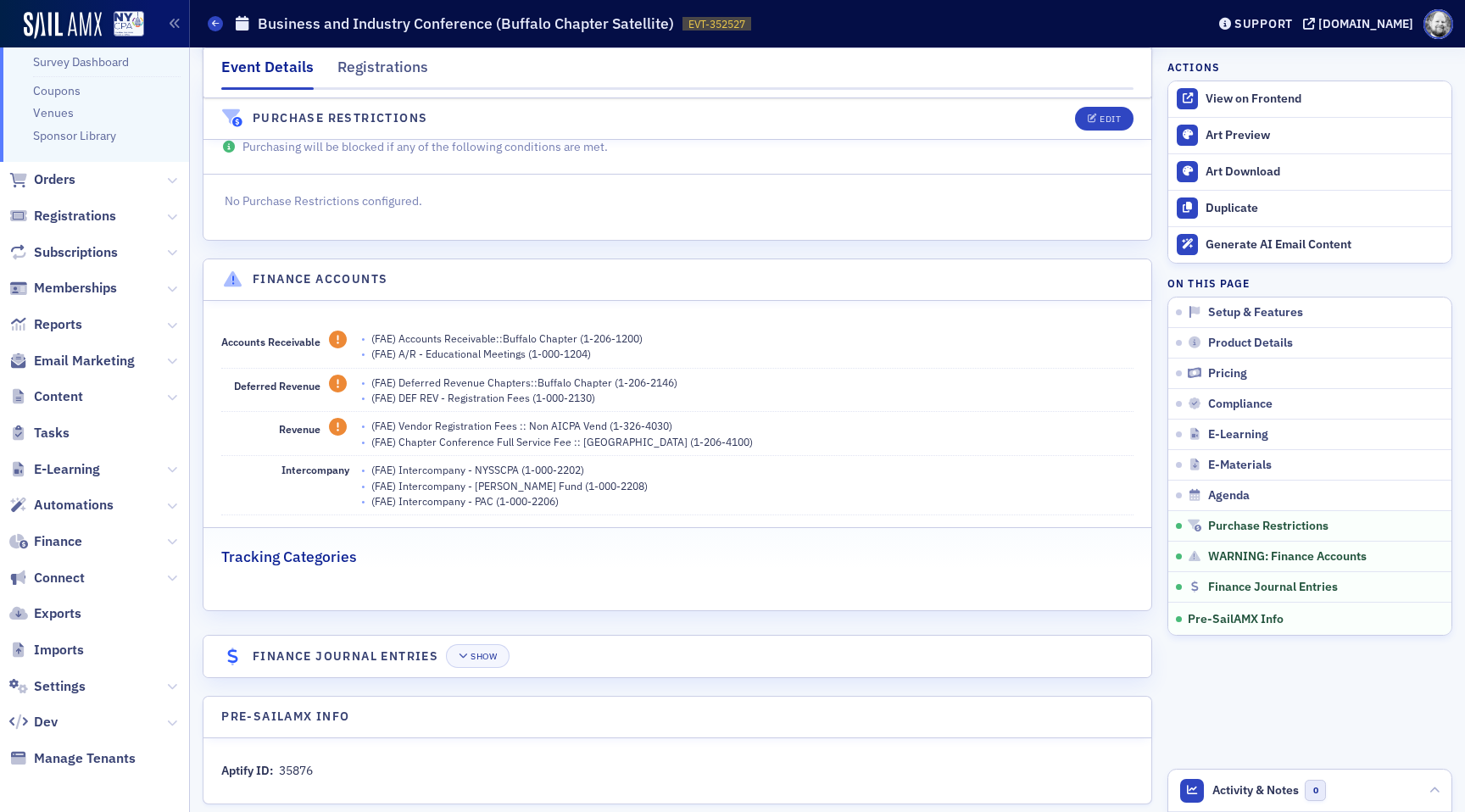
scroll to position [257, 0]
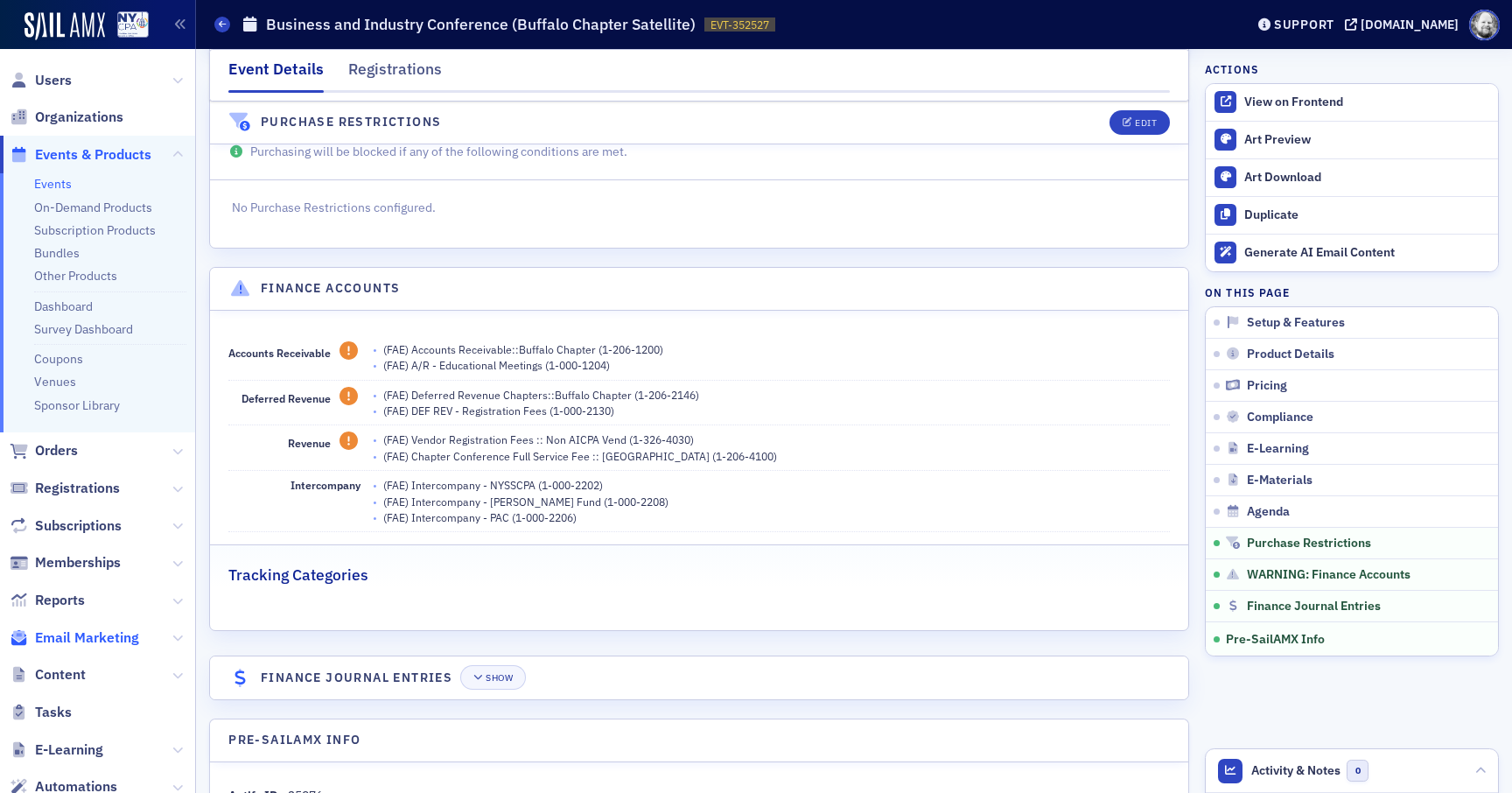
scroll to position [311, 0]
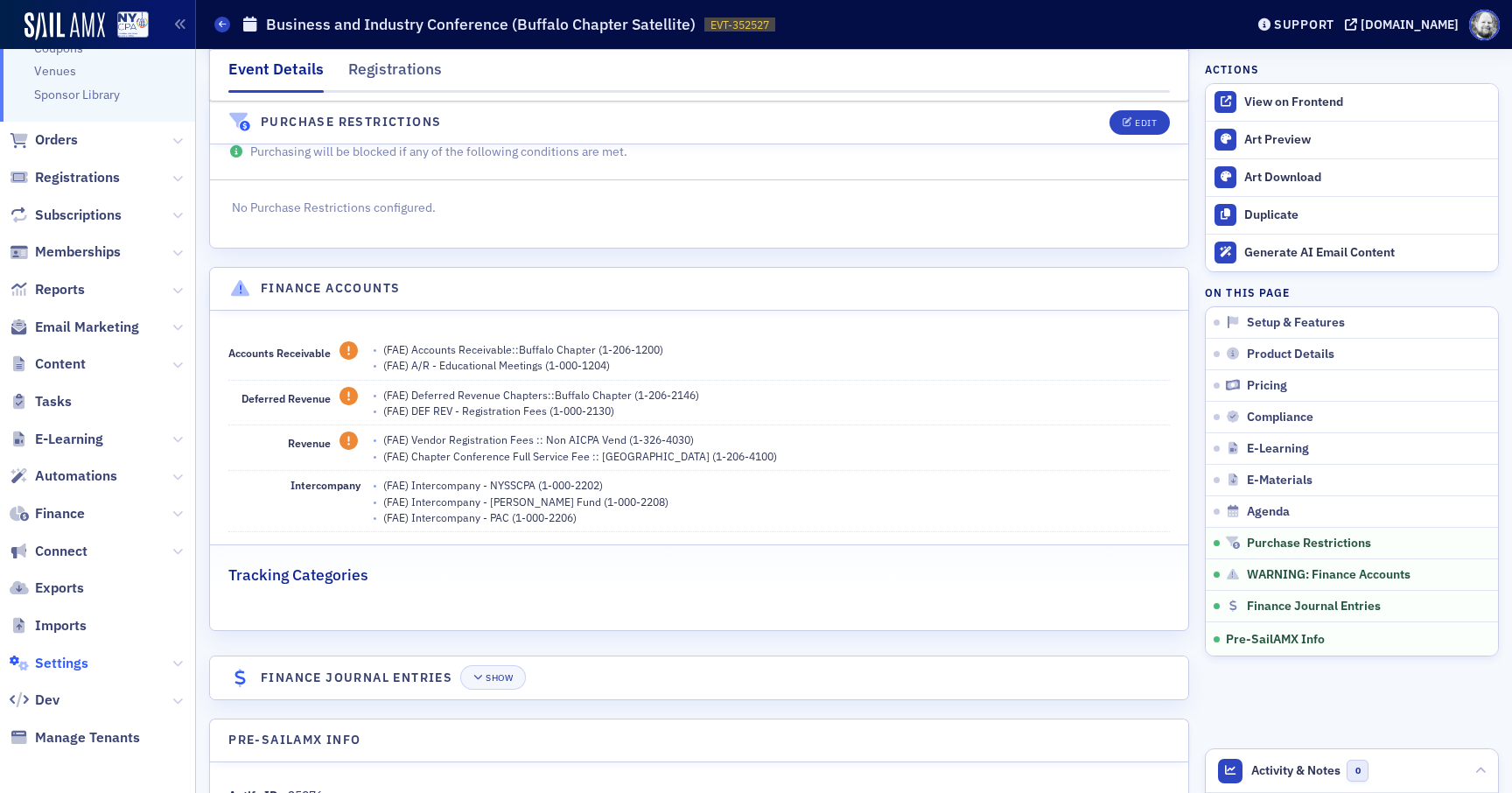
click at [77, 668] on span "Settings" at bounding box center [62, 663] width 54 height 20
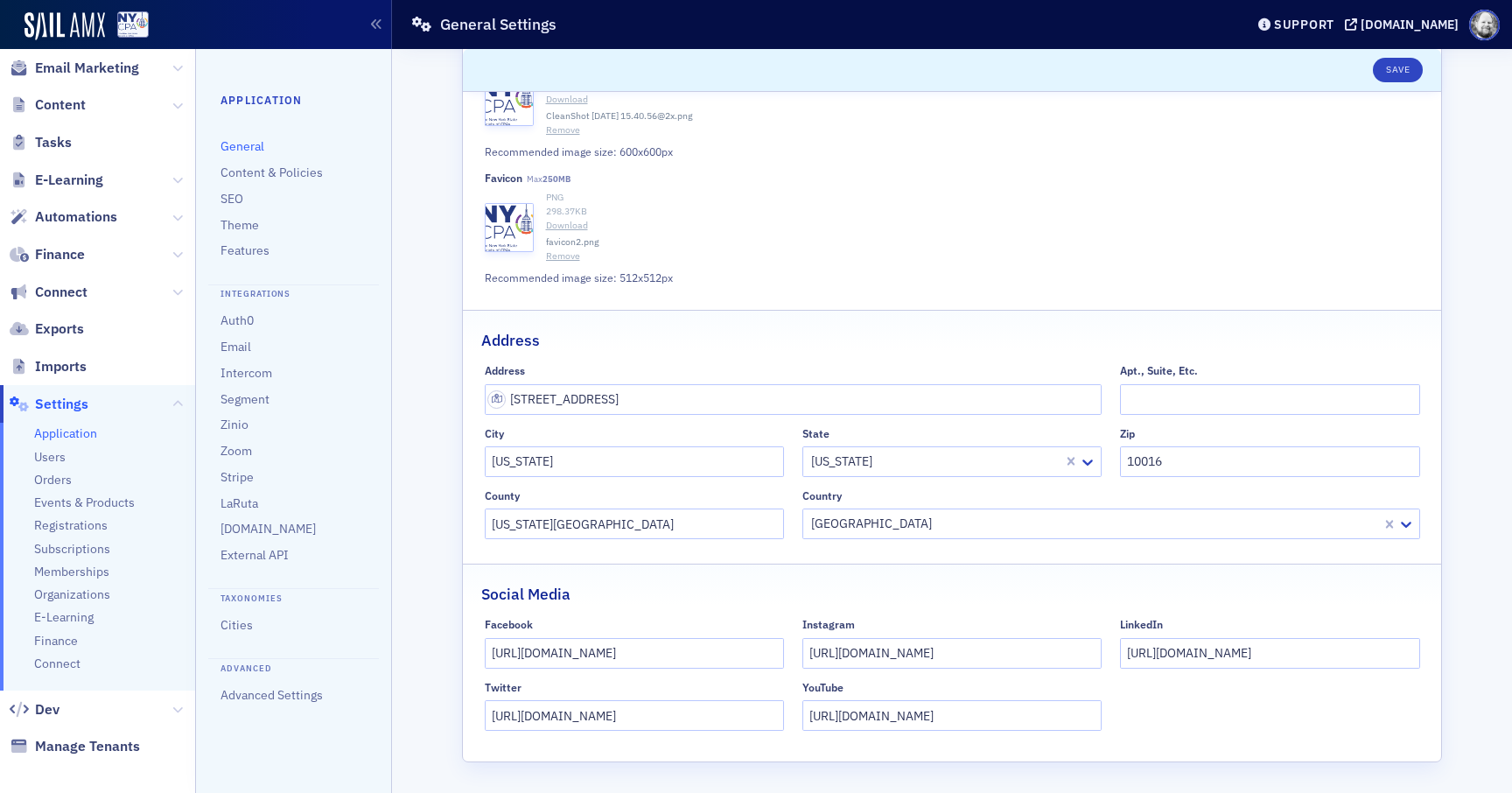
scroll to position [320, 0]
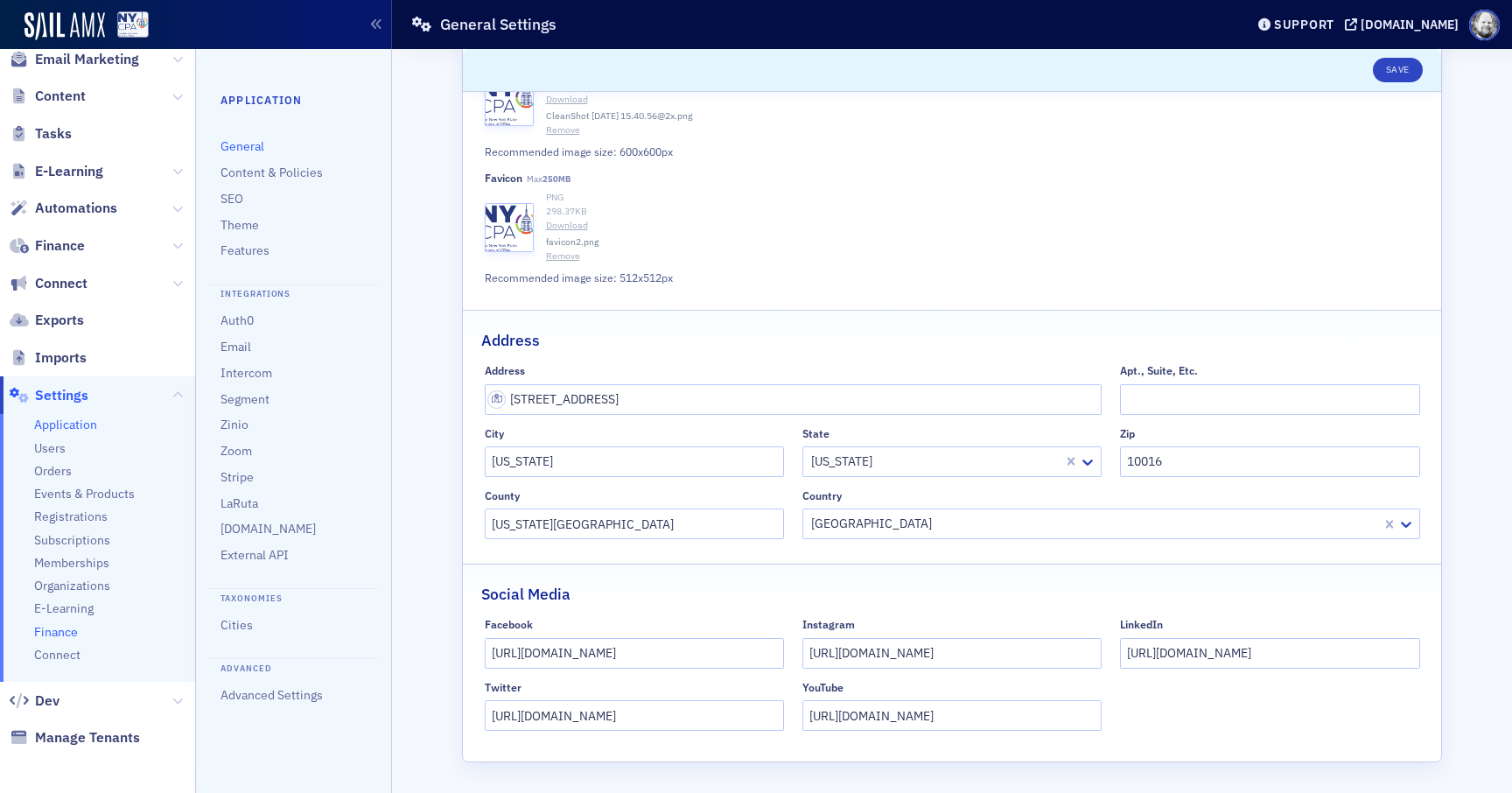
click at [53, 624] on span "Finance" at bounding box center [56, 632] width 44 height 17
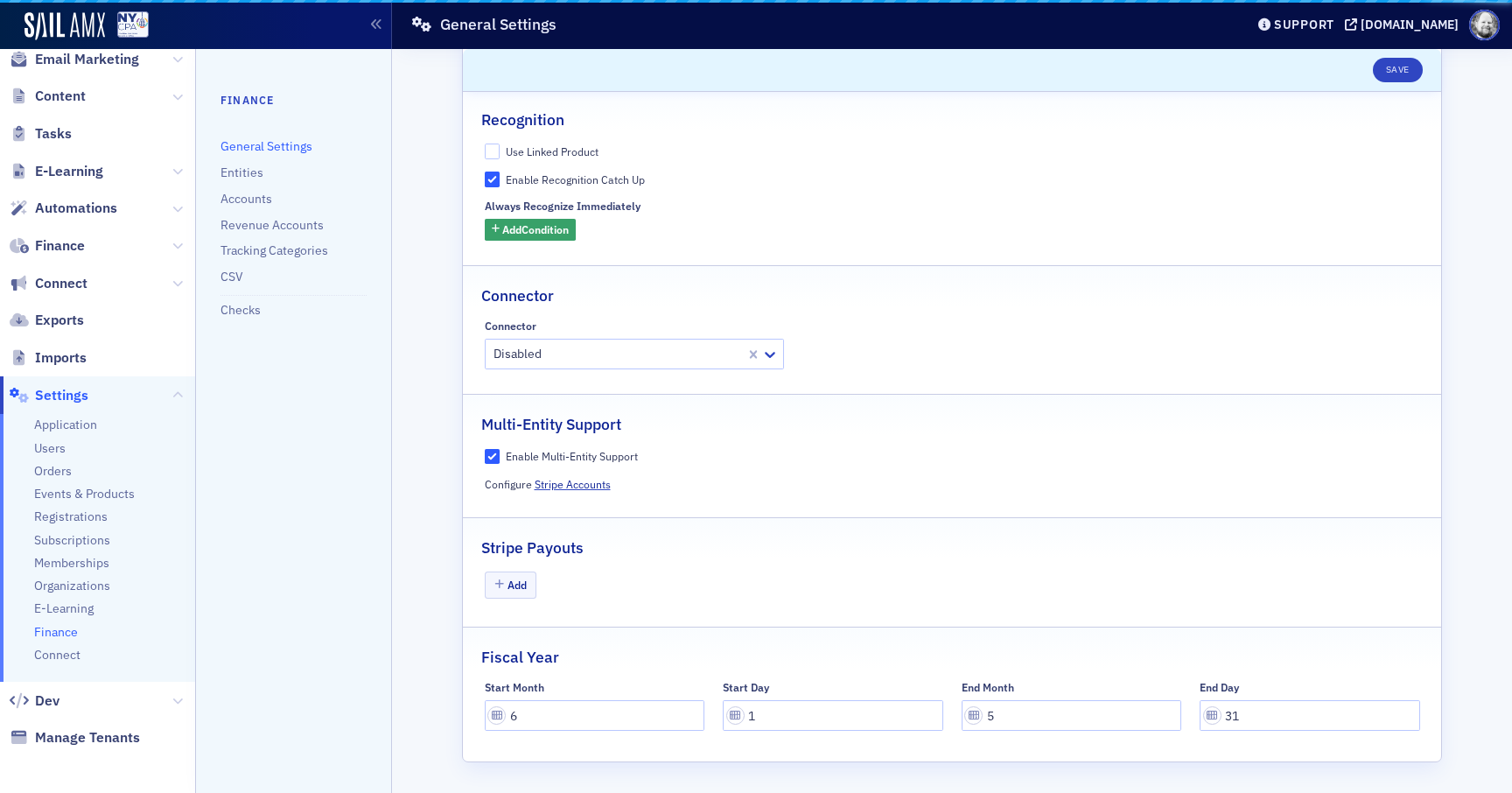
scroll to position [68, 0]
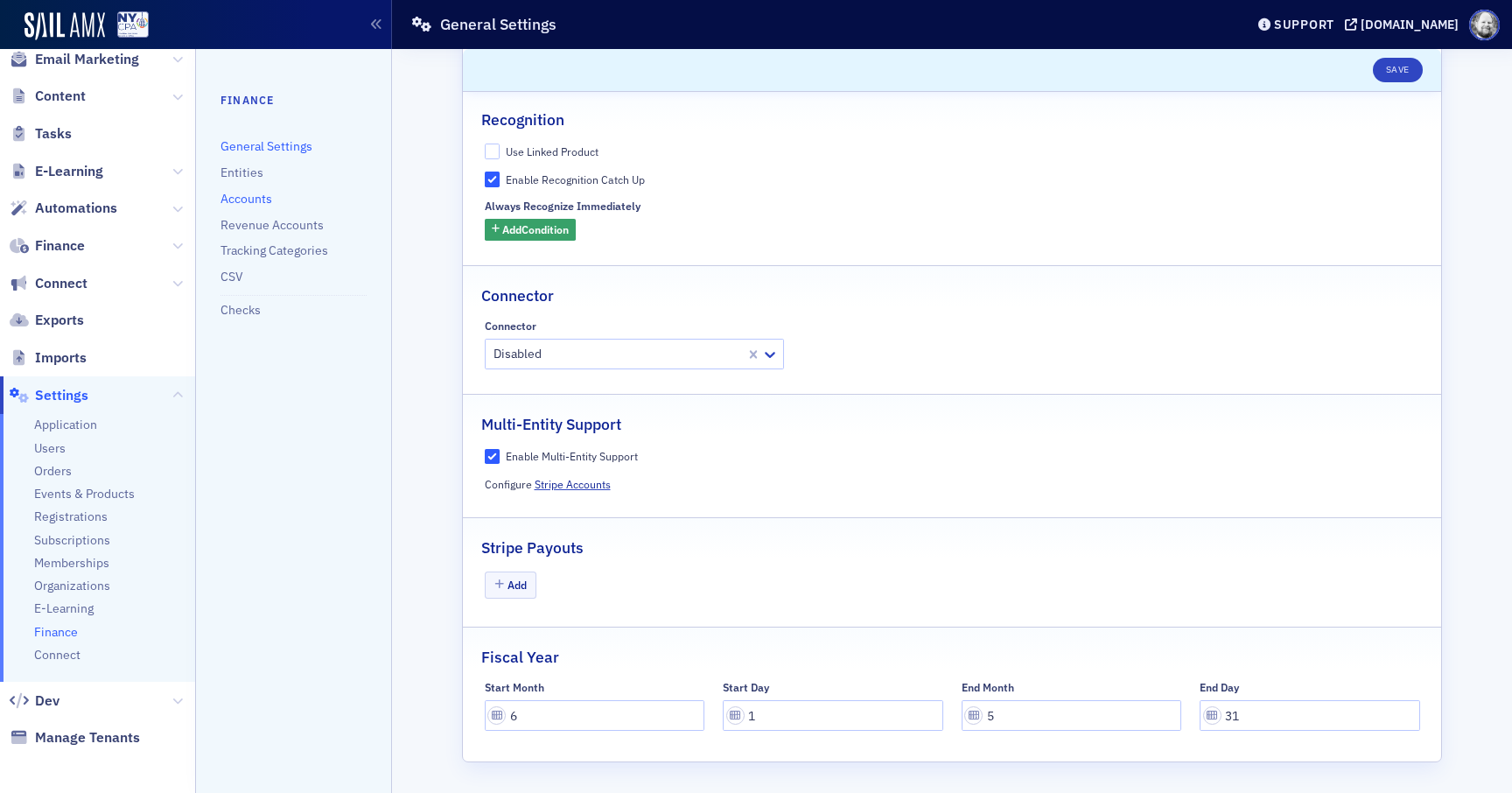
click at [247, 198] on link "Accounts" at bounding box center [246, 198] width 52 height 16
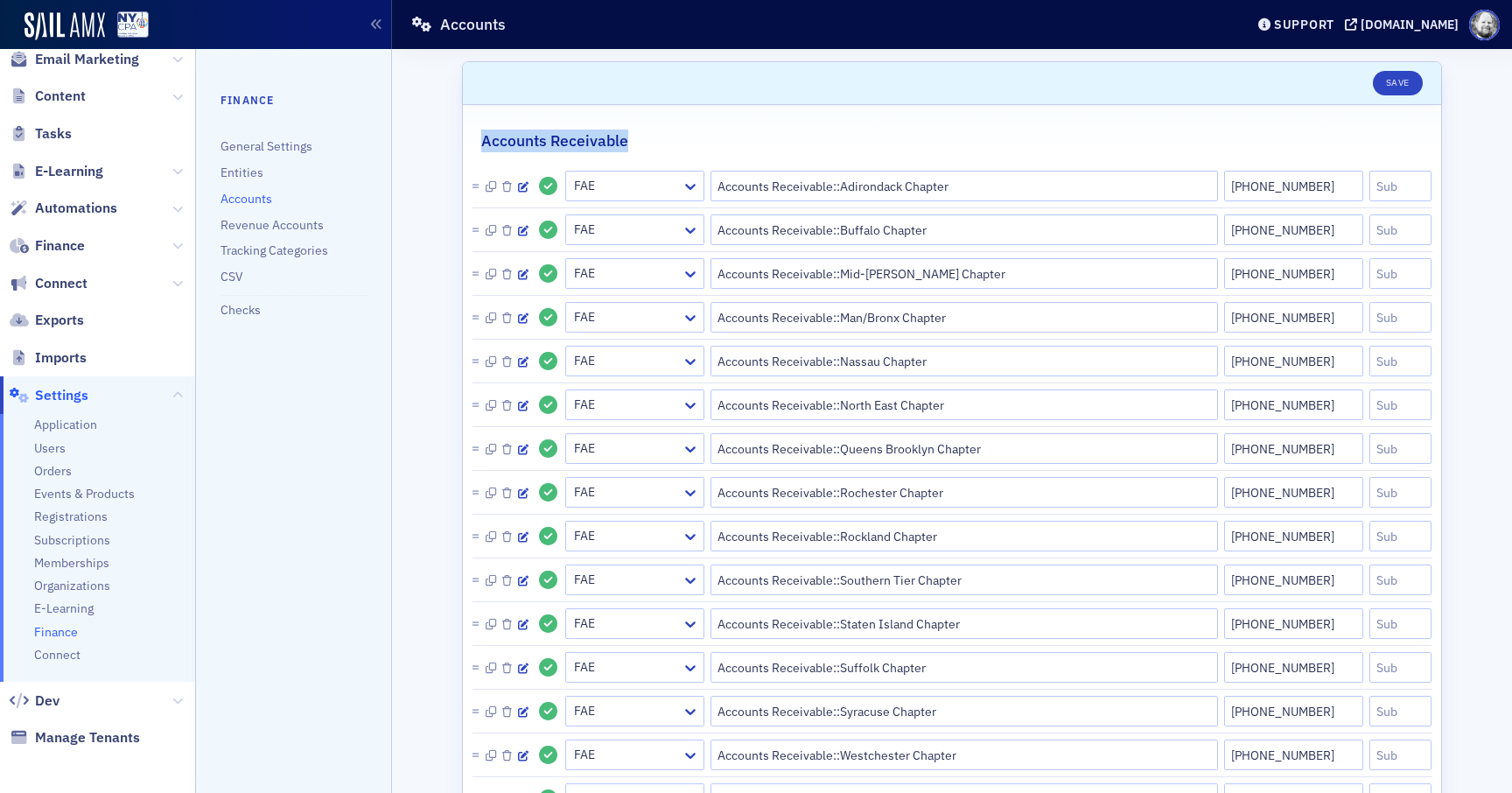
drag, startPoint x: 479, startPoint y: 140, endPoint x: 638, endPoint y: 143, distance: 159.0
click at [638, 142] on legend "Accounts Receivable" at bounding box center [952, 132] width 979 height 41
click at [522, 232] on icon "button" at bounding box center [523, 231] width 11 height 11
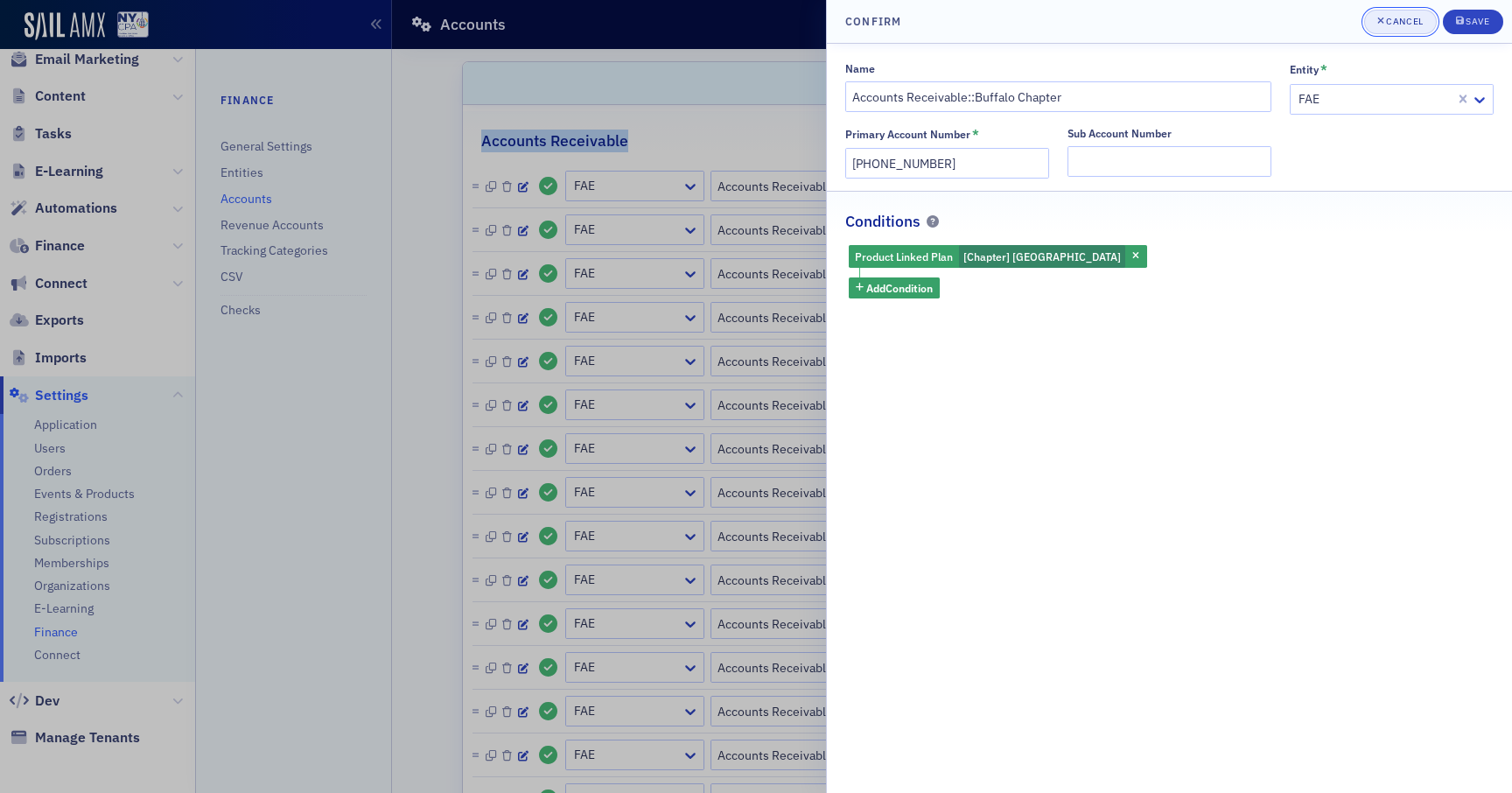
click at [1392, 19] on div "Cancel" at bounding box center [1405, 22] width 37 height 10
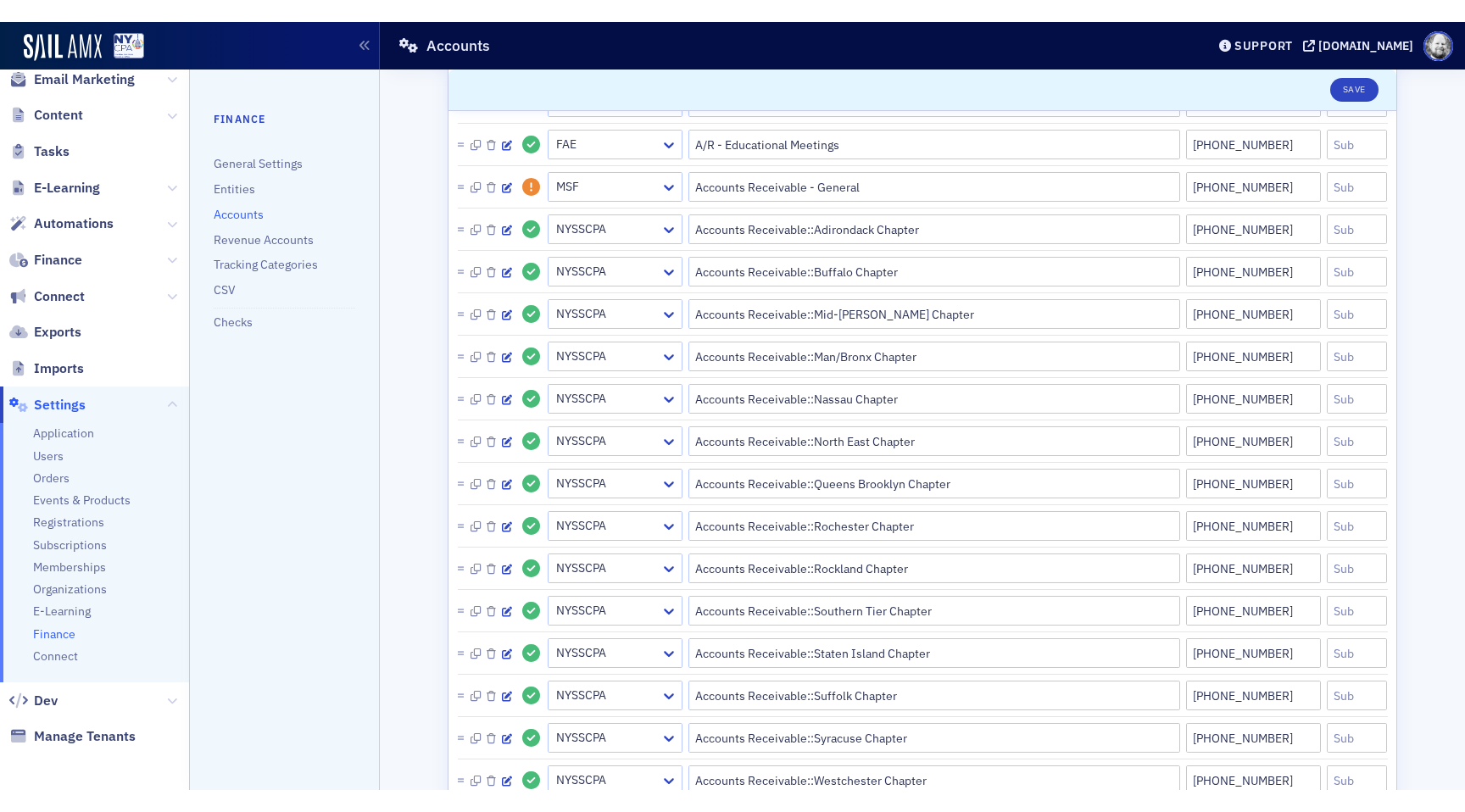
scroll to position [652, 0]
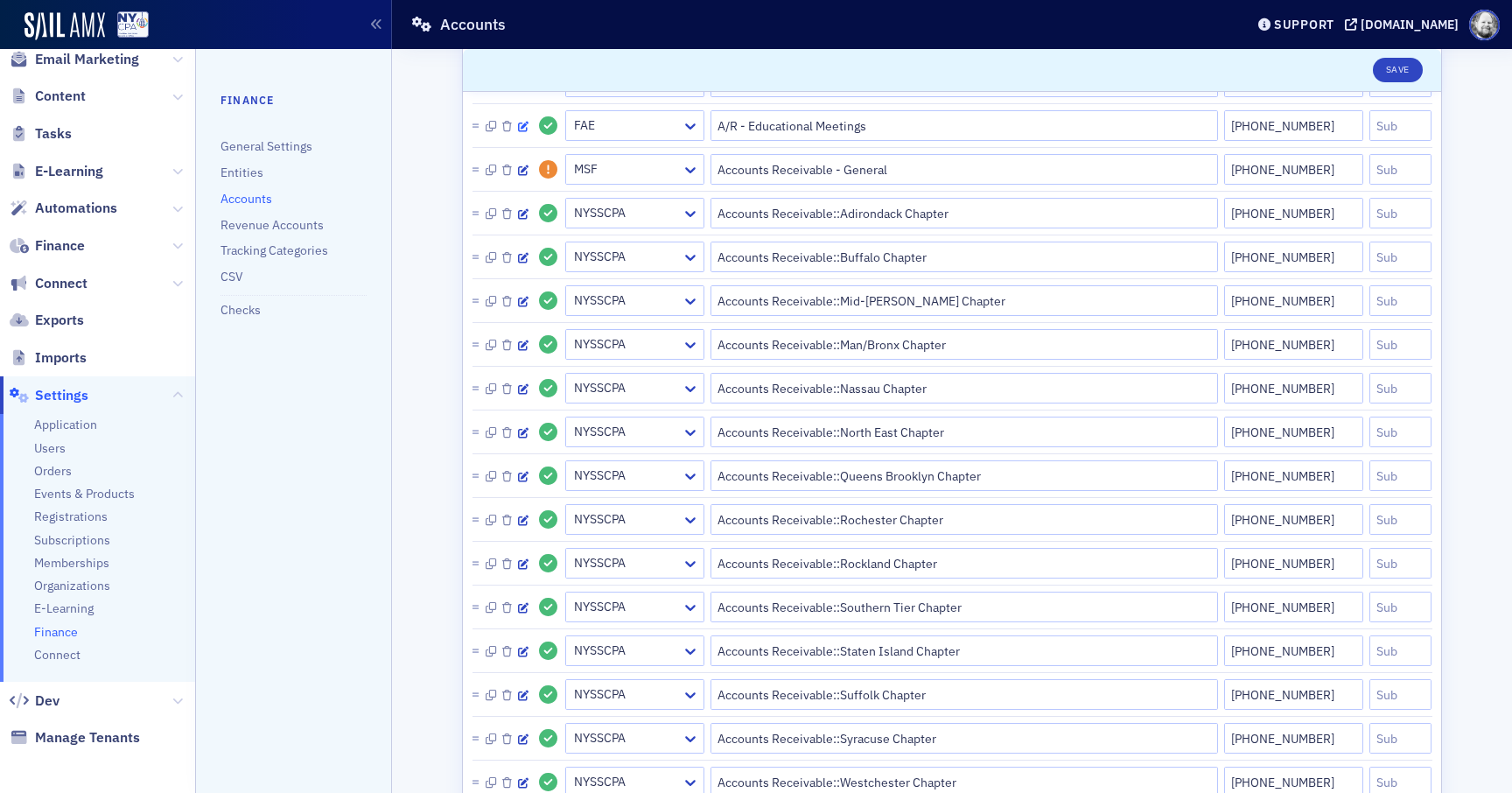
click at [523, 122] on icon "button" at bounding box center [523, 126] width 11 height 11
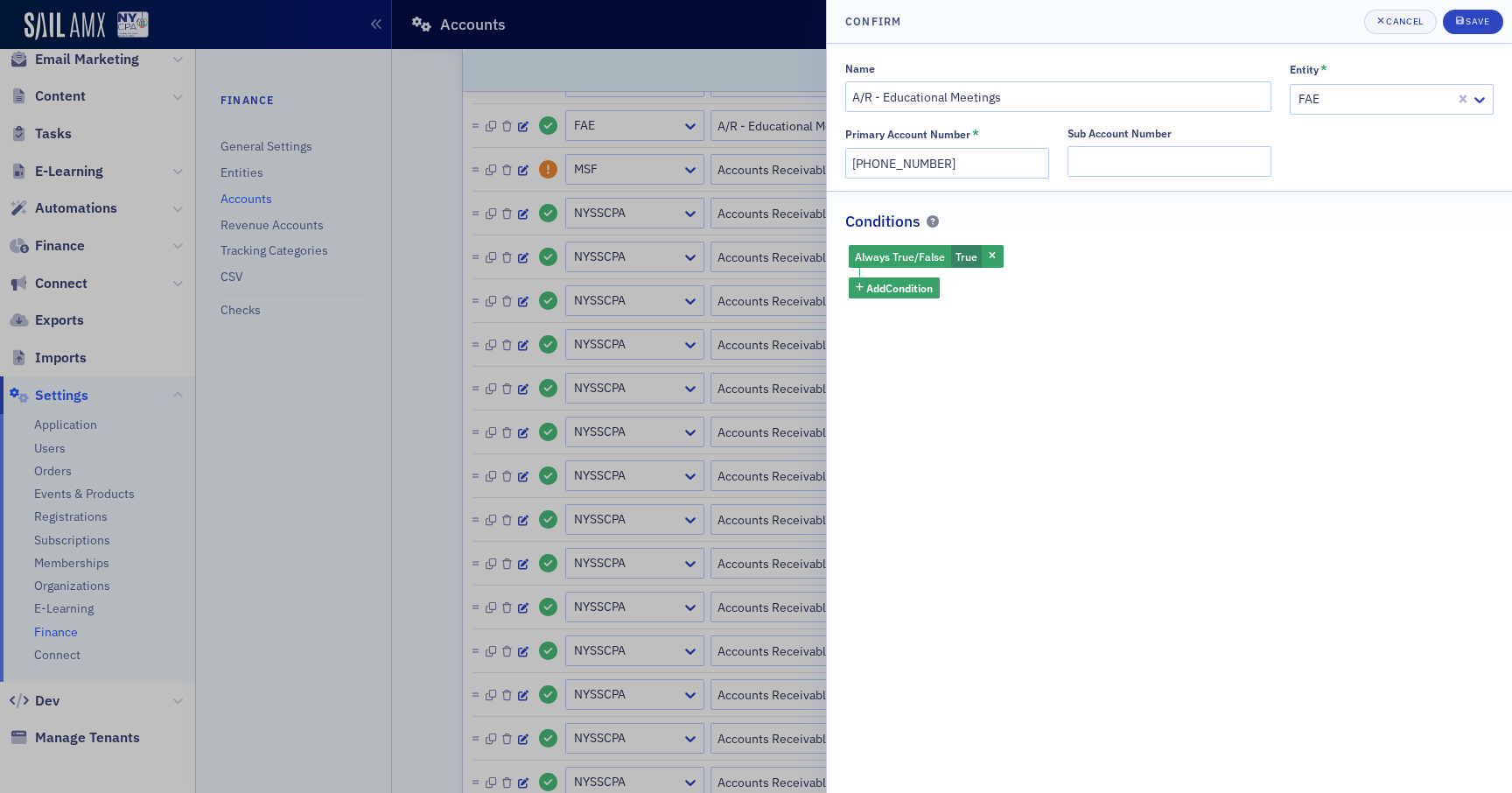
click at [1028, 347] on div "Name A/R - Educational Meetings Entity * FAE Primary Account Number * [PHONE_NU…" at bounding box center [1170, 419] width 686 height 749
click at [852, 95] on input "A/R - Educational Meetings" at bounding box center [1058, 96] width 426 height 30
click at [897, 287] on span "Add Condition" at bounding box center [900, 287] width 67 height 16
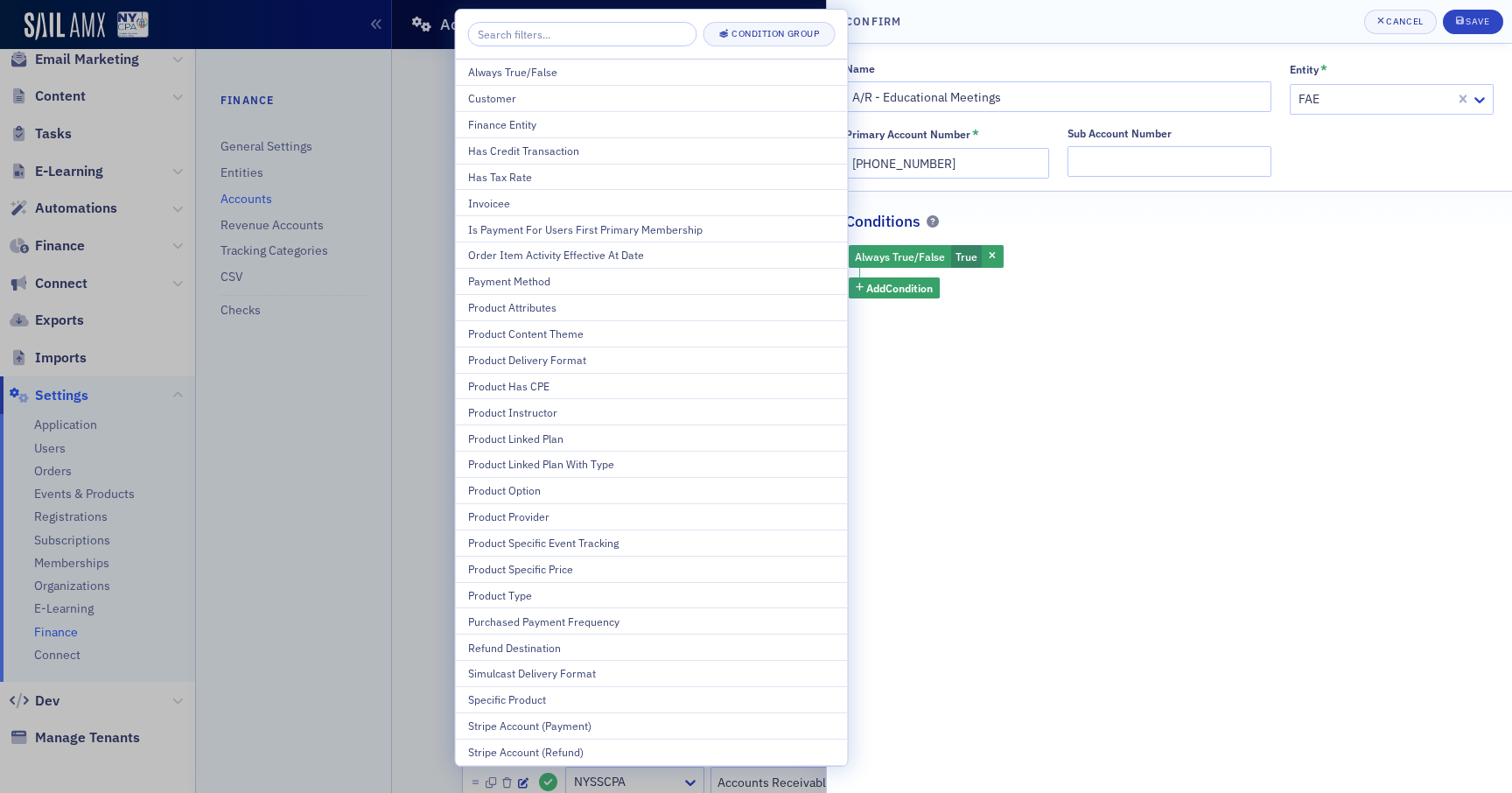
click at [1021, 405] on div "Name A/R - Educational Meetings Entity * FAE Primary Account Number * [PHONE_NU…" at bounding box center [1170, 419] width 686 height 749
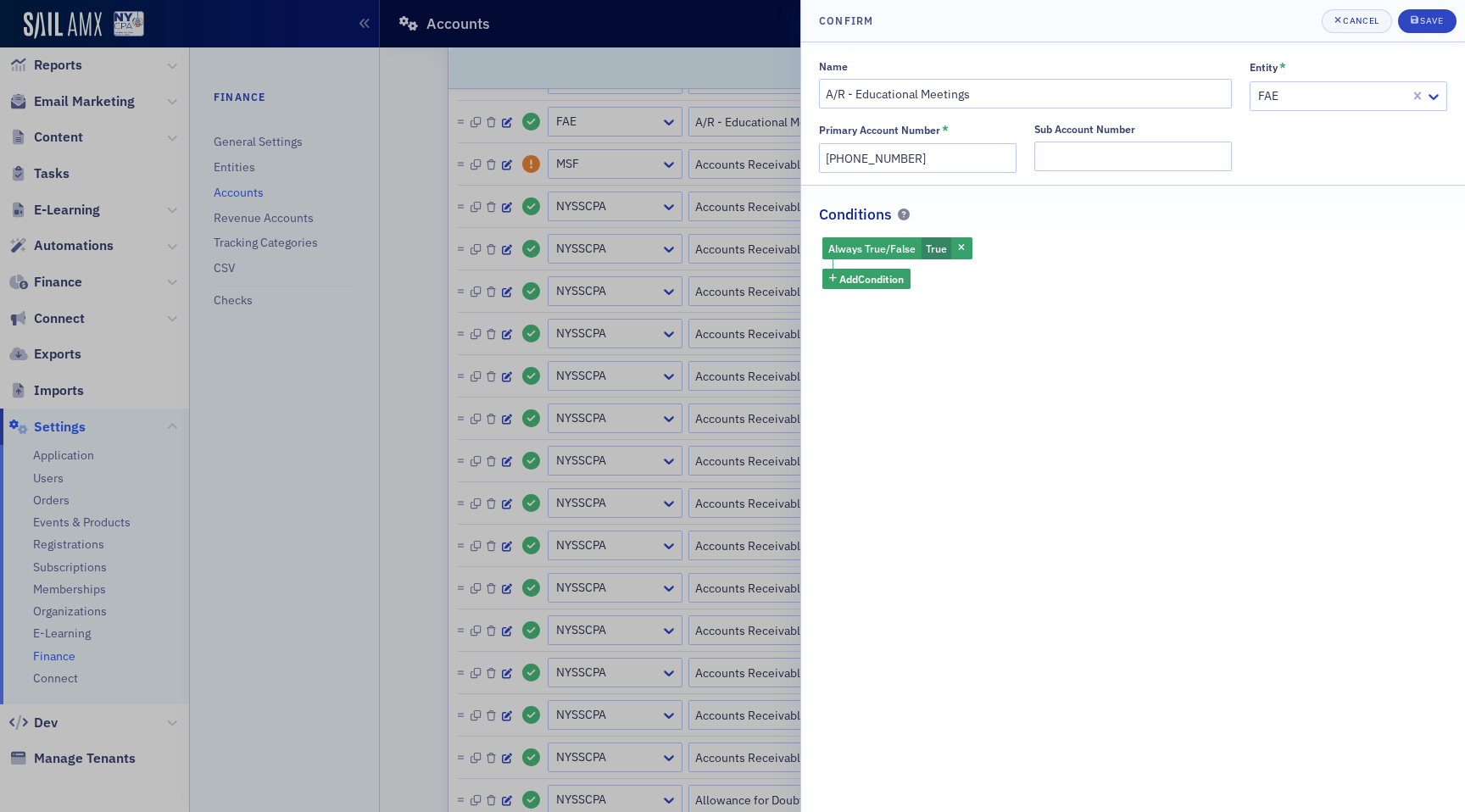
scroll to position [265, 0]
